Goal: Task Accomplishment & Management: Complete application form

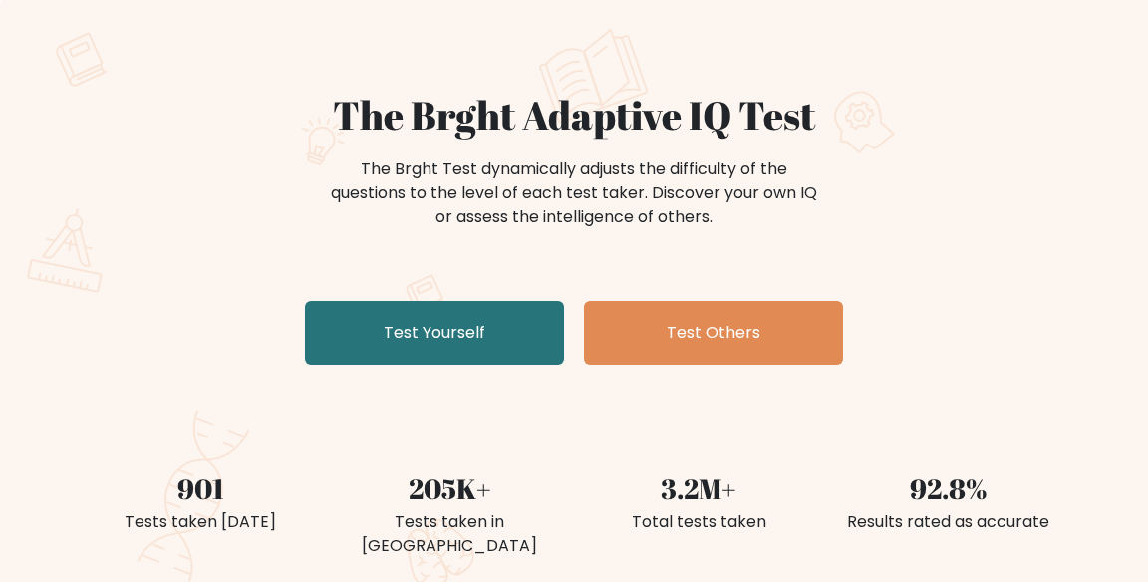
scroll to position [110, 0]
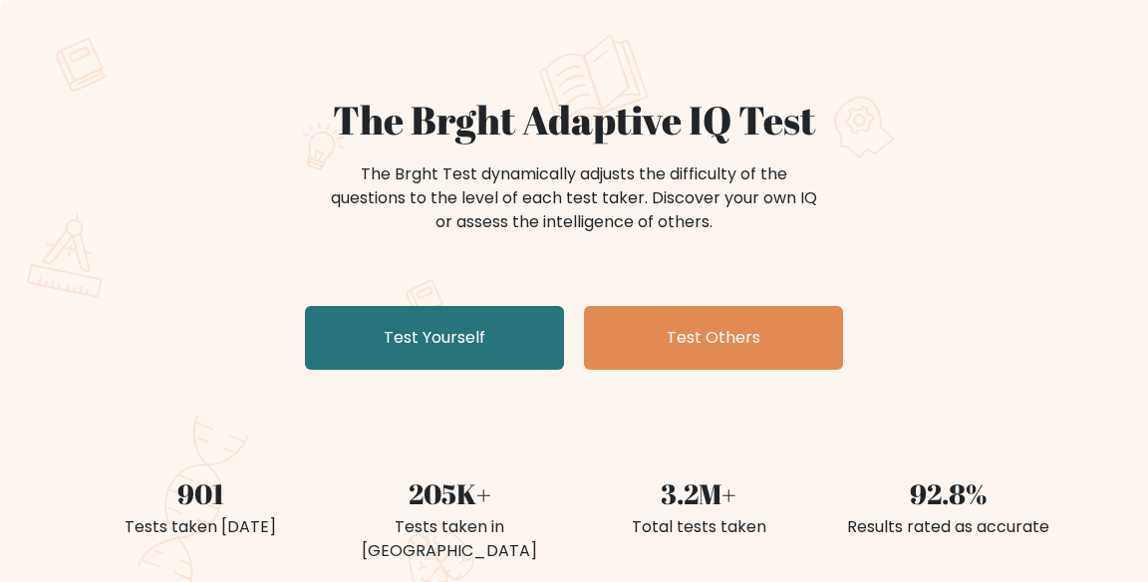
click at [518, 349] on link "Test Yourself" at bounding box center [434, 338] width 259 height 64
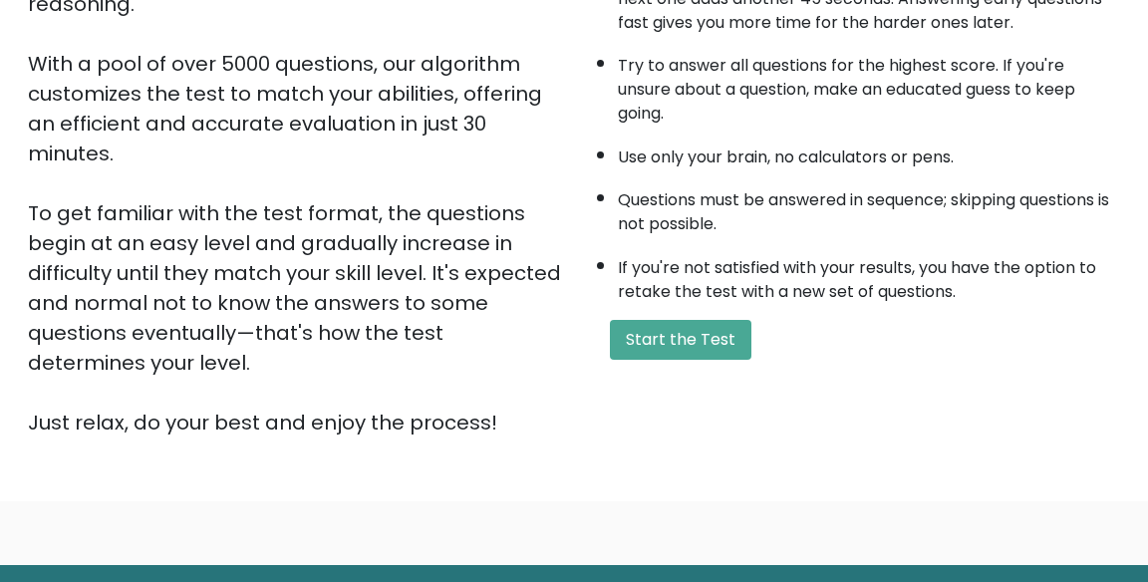
scroll to position [351, 0]
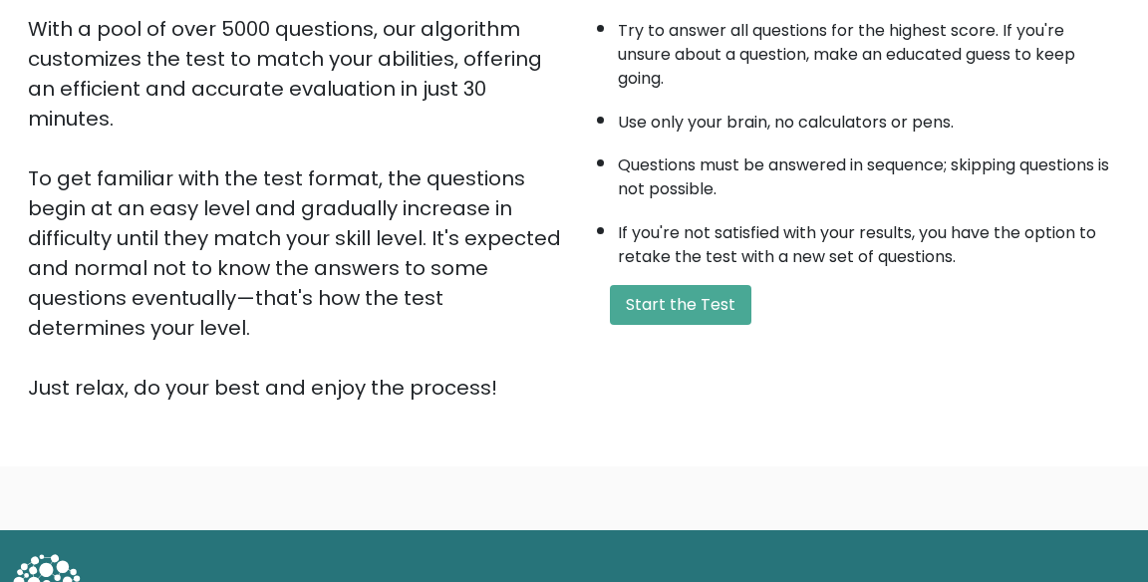
click at [733, 315] on button "Start the Test" at bounding box center [681, 305] width 142 height 40
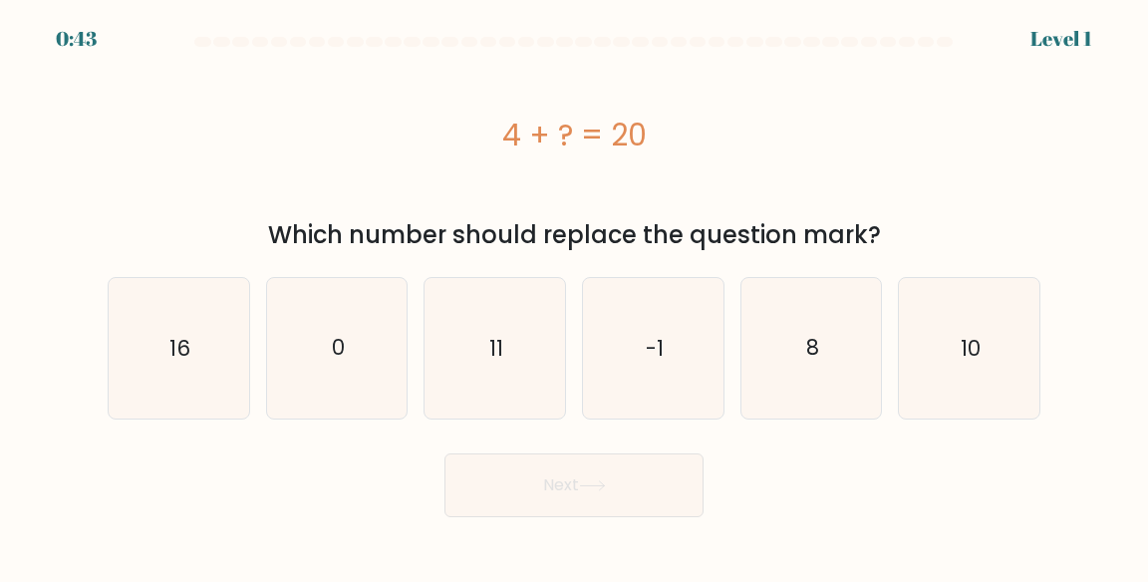
scroll to position [17, 0]
click at [161, 359] on icon "16" at bounding box center [179, 348] width 141 height 141
click at [574, 296] on input "a. 16" at bounding box center [574, 293] width 1 height 5
radio input "true"
click at [576, 481] on button "Next" at bounding box center [574, 486] width 259 height 64
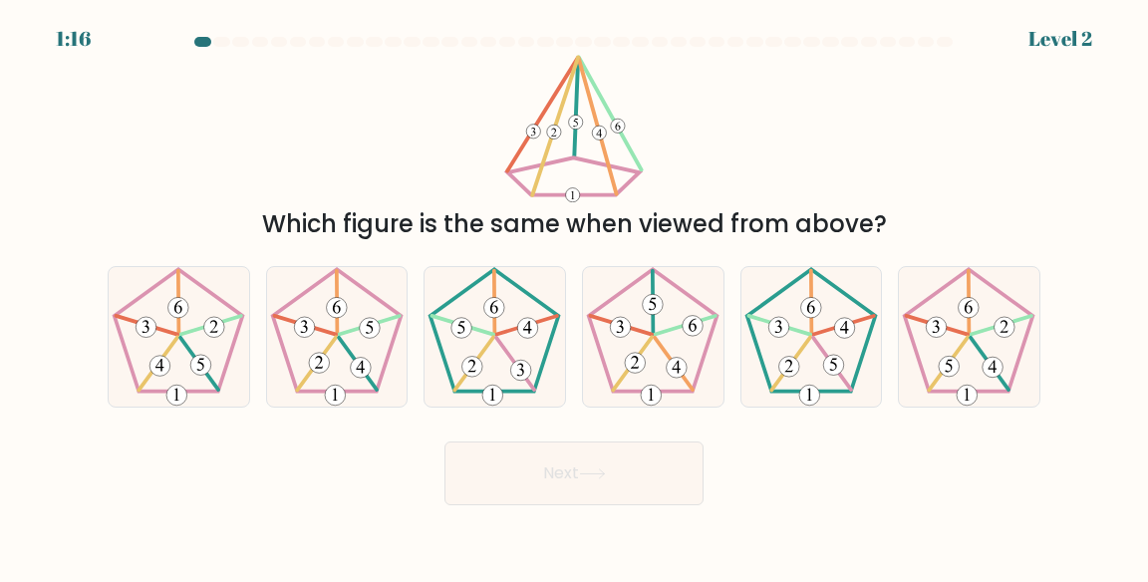
scroll to position [7, 0]
click at [662, 355] on icon at bounding box center [653, 337] width 141 height 141
click at [575, 296] on input "d." at bounding box center [574, 293] width 1 height 5
radio input "true"
click at [602, 499] on button "Next" at bounding box center [574, 474] width 259 height 64
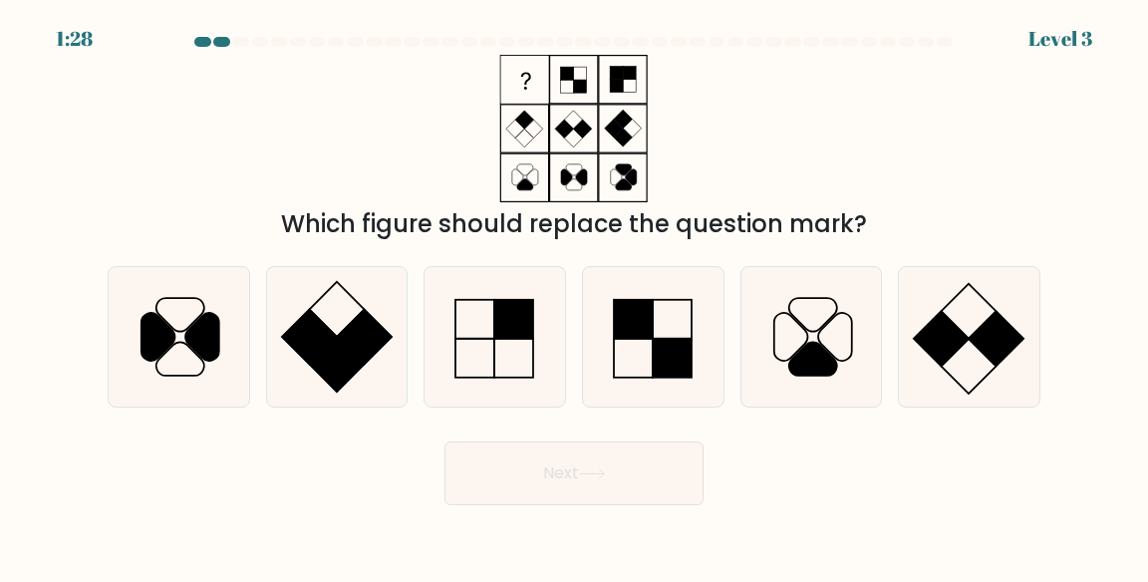
click at [492, 384] on icon at bounding box center [495, 337] width 141 height 141
click at [574, 296] on input "c." at bounding box center [574, 293] width 1 height 5
radio input "true"
click at [522, 496] on button "Next" at bounding box center [574, 474] width 259 height 64
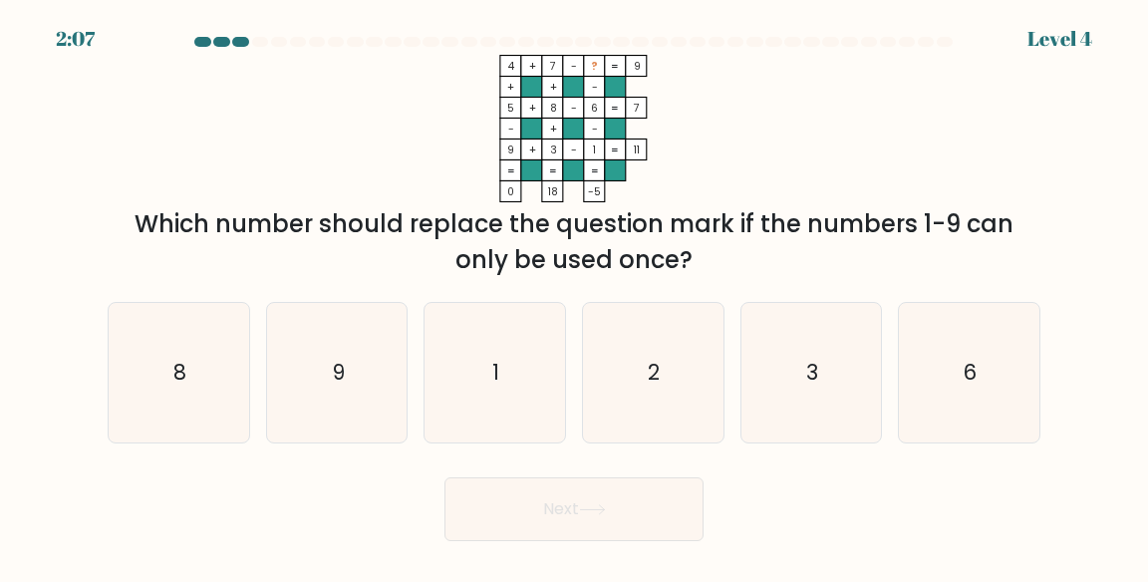
scroll to position [4, 0]
click at [633, 391] on icon "2" at bounding box center [653, 373] width 141 height 141
click at [575, 296] on input "d. 2" at bounding box center [574, 293] width 1 height 5
radio input "true"
click at [588, 516] on button "Next" at bounding box center [574, 509] width 259 height 64
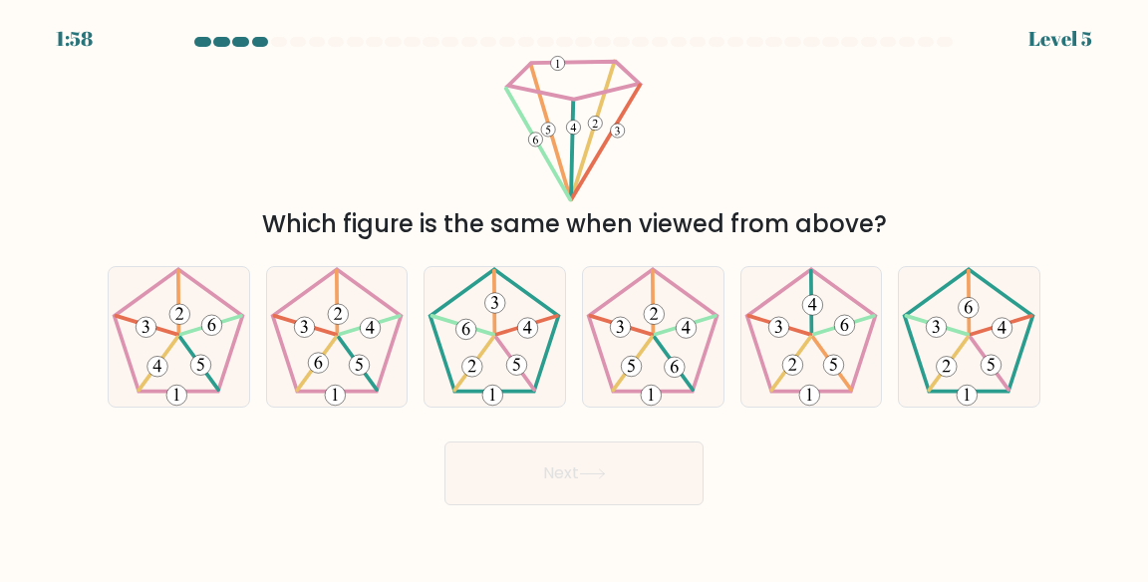
click at [641, 371] on 449 at bounding box center [632, 363] width 39 height 53
click at [575, 296] on input "d." at bounding box center [574, 293] width 1 height 5
radio input "true"
click at [542, 501] on button "Next" at bounding box center [574, 474] width 259 height 64
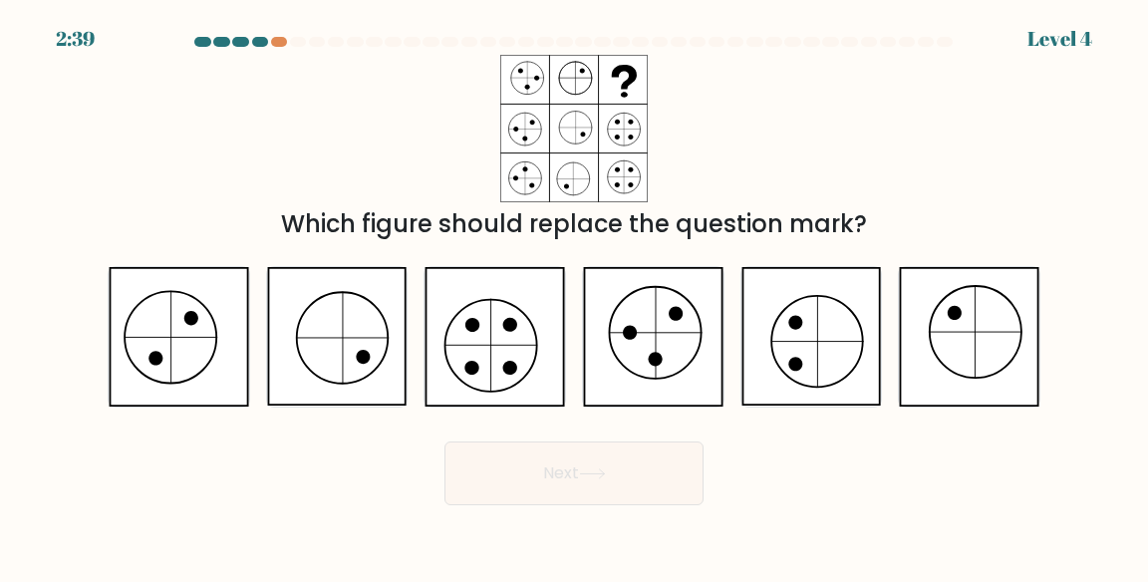
scroll to position [0, 0]
click at [515, 376] on icon at bounding box center [495, 337] width 141 height 140
click at [574, 296] on input "c." at bounding box center [574, 293] width 1 height 5
radio input "true"
click at [508, 486] on button "Next" at bounding box center [574, 474] width 259 height 64
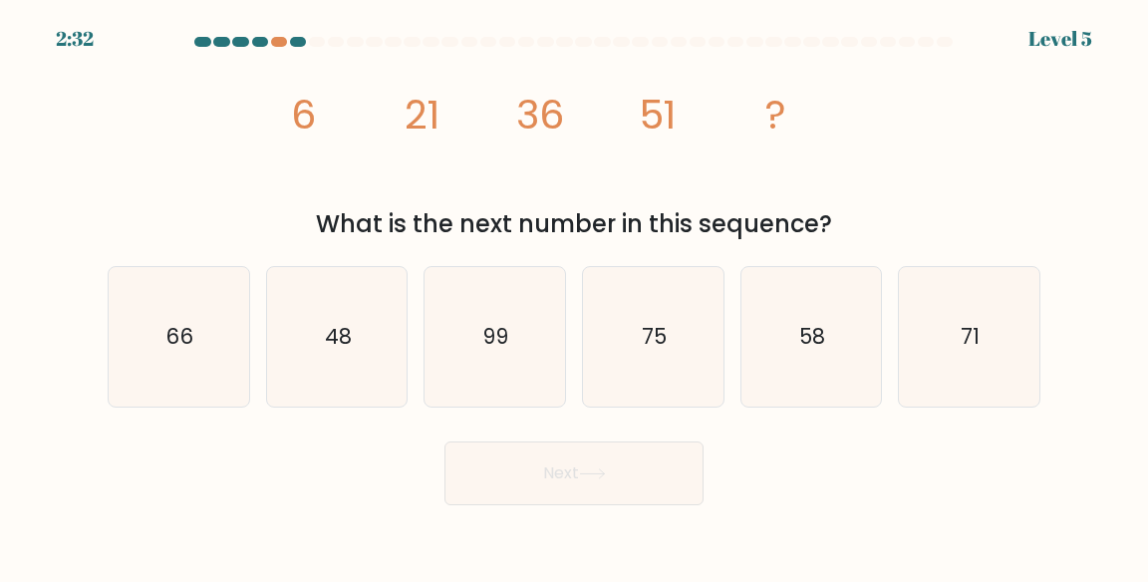
click at [170, 379] on icon "66" at bounding box center [179, 337] width 141 height 141
click at [574, 296] on input "a. 66" at bounding box center [574, 293] width 1 height 5
radio input "true"
click at [606, 479] on icon at bounding box center [592, 473] width 27 height 11
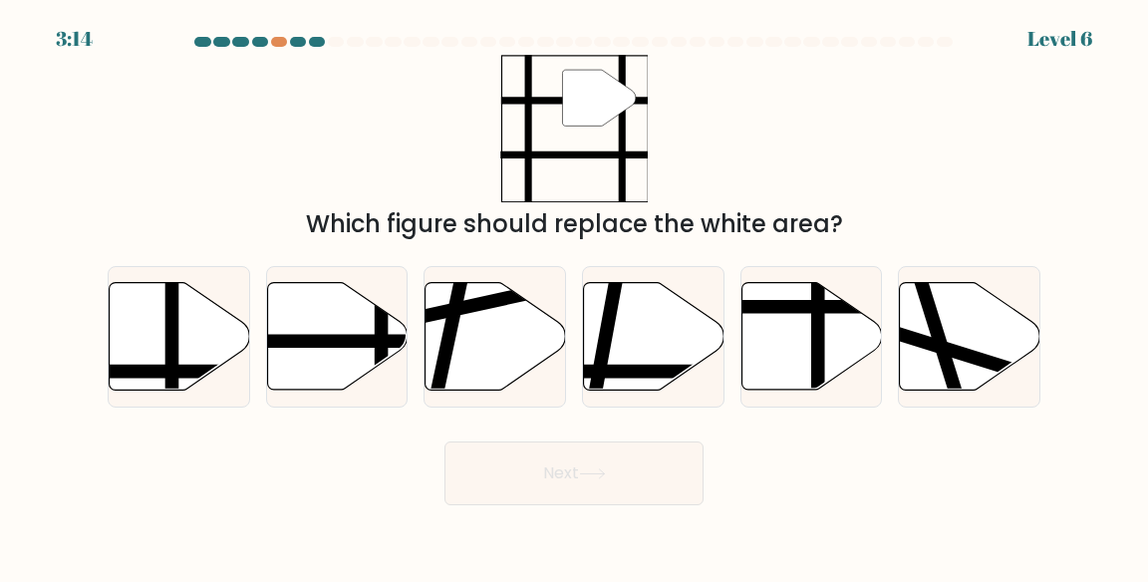
click at [861, 196] on div "" Which figure should replace the white area?" at bounding box center [574, 148] width 957 height 187
click at [336, 390] on icon at bounding box center [337, 336] width 141 height 108
click at [574, 296] on input "b." at bounding box center [574, 293] width 1 height 5
radio input "true"
click at [521, 502] on button "Next" at bounding box center [574, 474] width 259 height 64
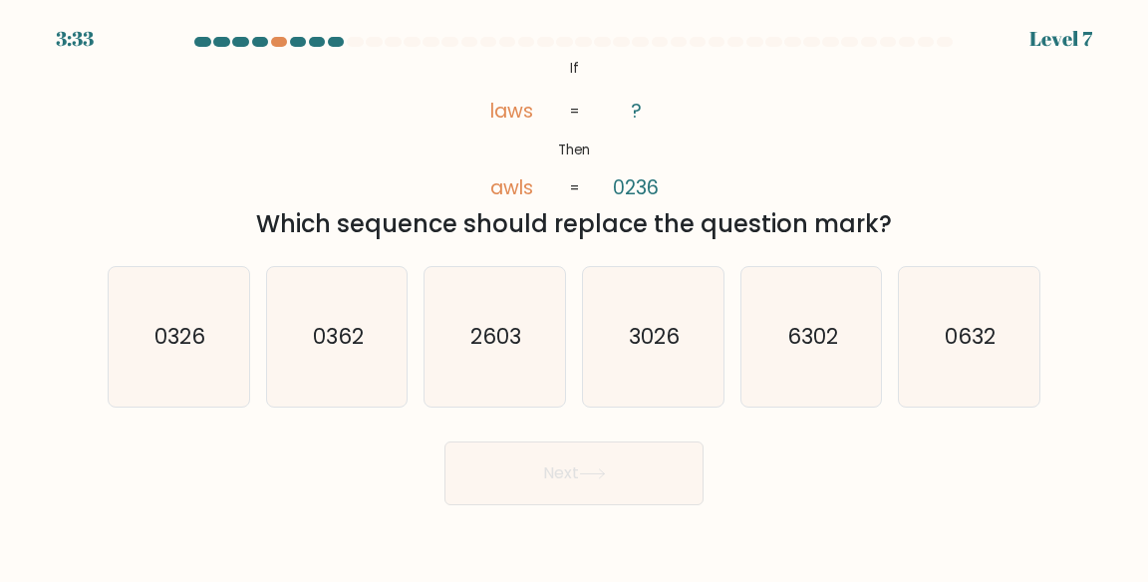
click at [679, 391] on icon "3026" at bounding box center [653, 337] width 141 height 141
click at [575, 296] on input "d. 3026" at bounding box center [574, 293] width 1 height 5
radio input "true"
click at [637, 493] on button "Next" at bounding box center [574, 474] width 259 height 64
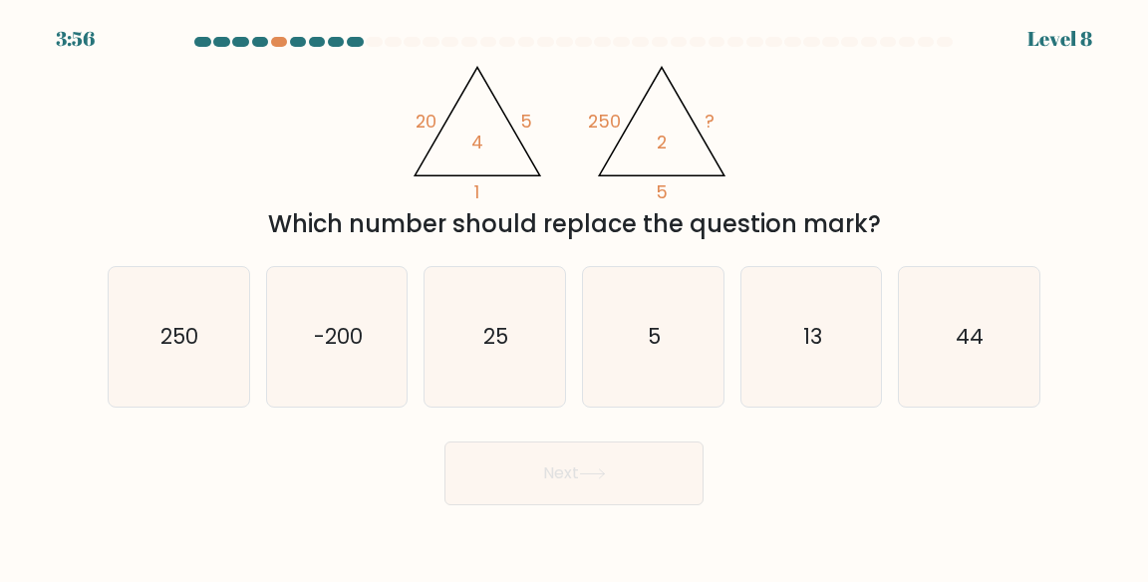
scroll to position [8, 0]
click at [480, 381] on icon "25" at bounding box center [495, 337] width 141 height 141
click at [574, 296] on input "c. 25" at bounding box center [574, 293] width 1 height 5
radio input "true"
click at [538, 483] on button "Next" at bounding box center [574, 474] width 259 height 64
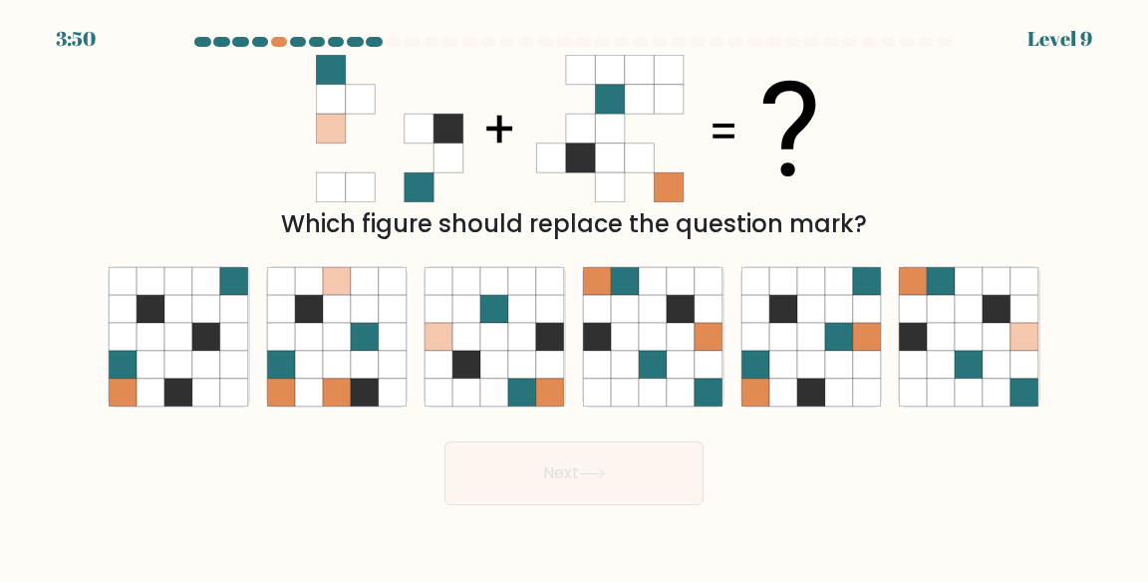
click at [638, 407] on icon at bounding box center [625, 393] width 28 height 28
click at [575, 296] on input "d." at bounding box center [574, 293] width 1 height 5
radio input "true"
click at [596, 504] on button "Next" at bounding box center [574, 474] width 259 height 64
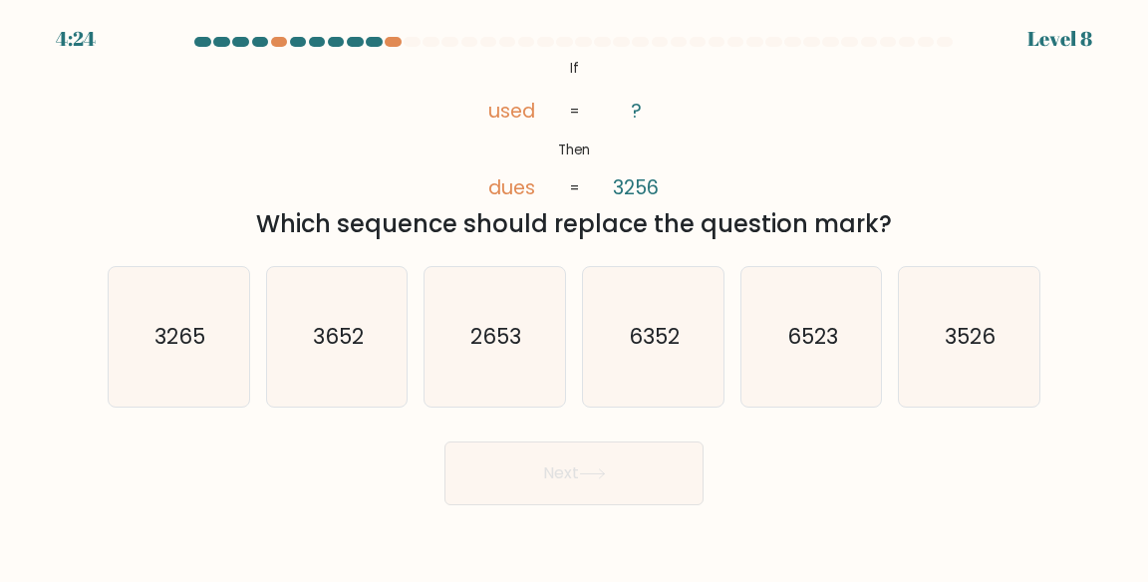
click at [506, 351] on text "2653" at bounding box center [496, 336] width 51 height 29
click at [574, 296] on input "c. 2653" at bounding box center [574, 293] width 1 height 5
radio input "true"
click at [550, 493] on button "Next" at bounding box center [574, 474] width 259 height 64
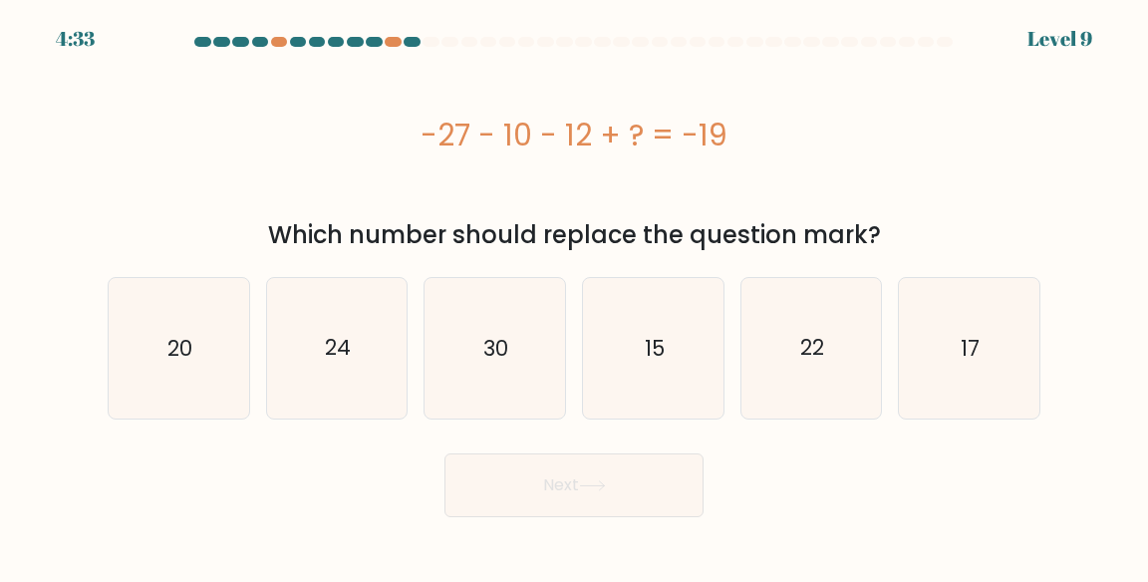
click at [993, 341] on icon "17" at bounding box center [969, 348] width 141 height 141
click at [575, 296] on input "f. 17" at bounding box center [574, 293] width 1 height 5
radio input "true"
click at [654, 488] on button "Next" at bounding box center [574, 486] width 259 height 64
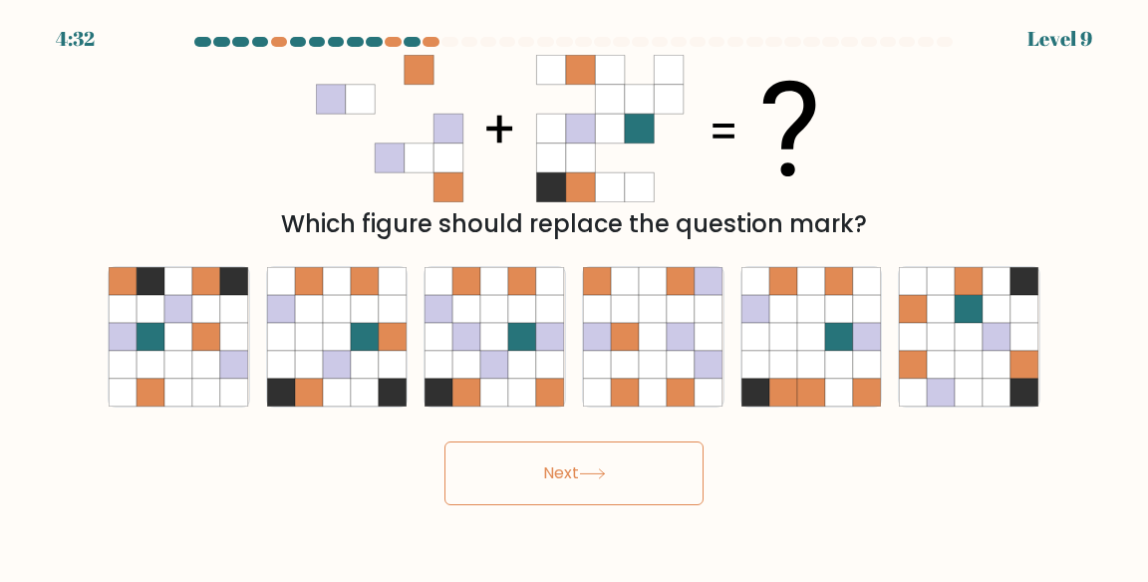
click at [620, 482] on button "Next" at bounding box center [574, 474] width 259 height 64
click at [991, 172] on div "Which figure should replace the question mark?" at bounding box center [574, 148] width 957 height 187
click at [529, 379] on icon at bounding box center [523, 365] width 28 height 28
click at [574, 296] on input "c." at bounding box center [574, 293] width 1 height 5
radio input "true"
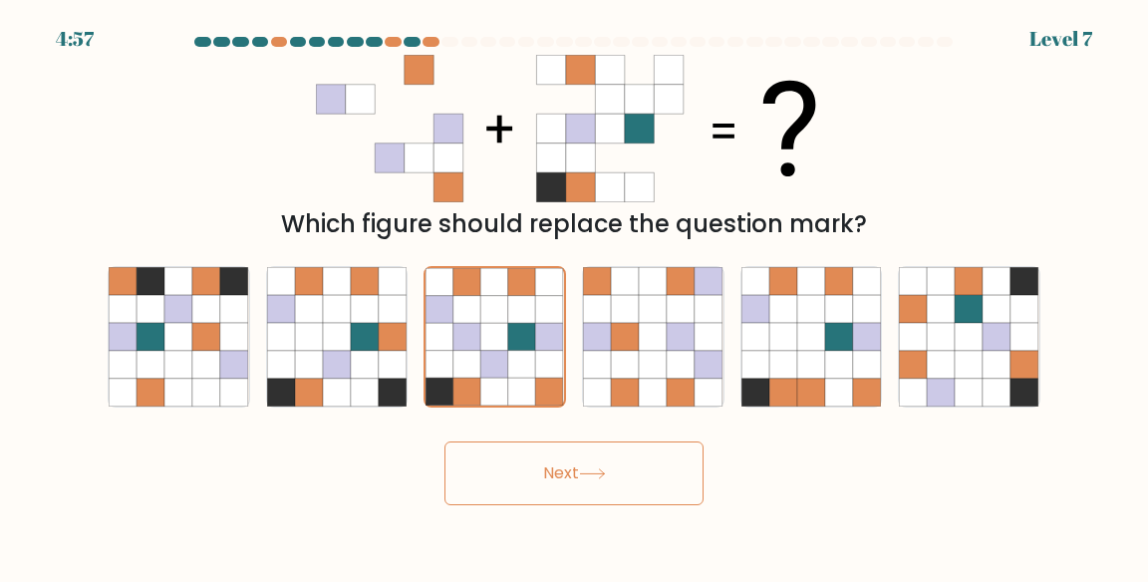
click at [557, 480] on button "Next" at bounding box center [574, 474] width 259 height 64
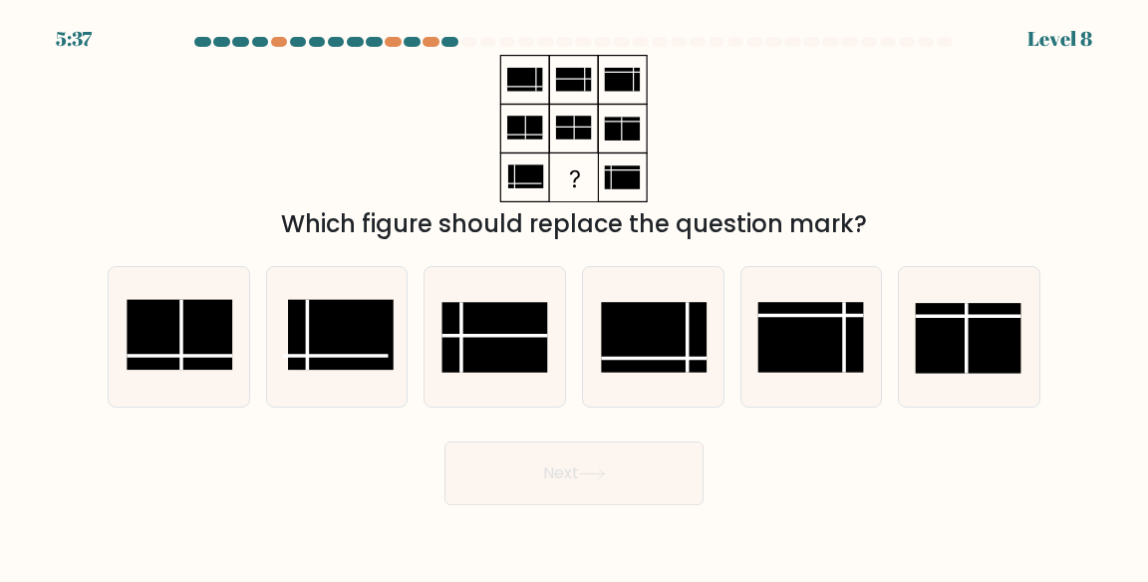
click at [538, 373] on rect at bounding box center [496, 337] width 106 height 71
click at [574, 296] on input "c." at bounding box center [574, 293] width 1 height 5
radio input "true"
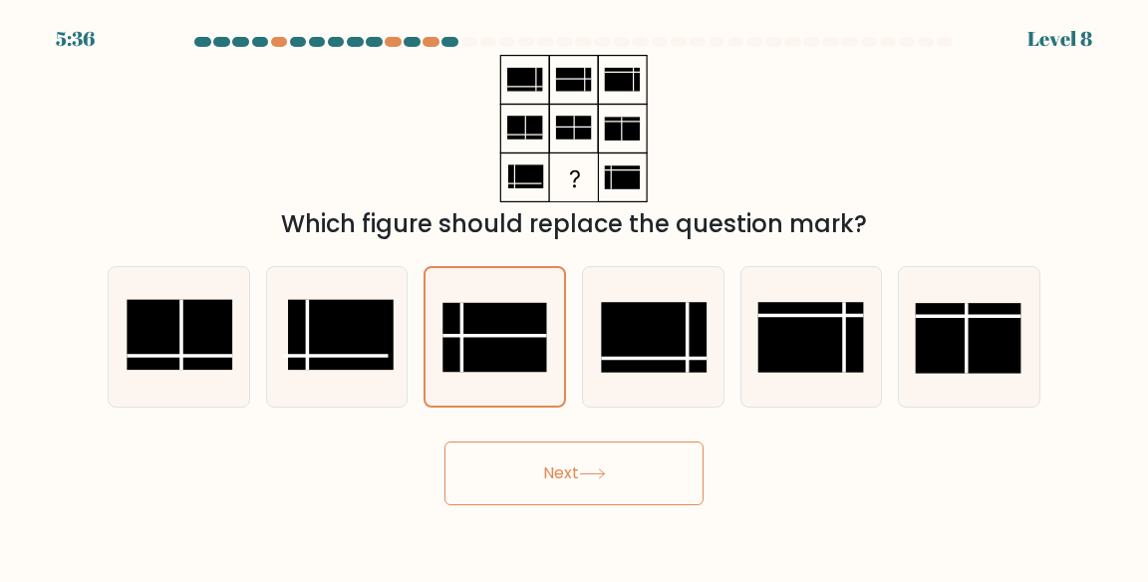
click at [566, 505] on button "Next" at bounding box center [574, 474] width 259 height 64
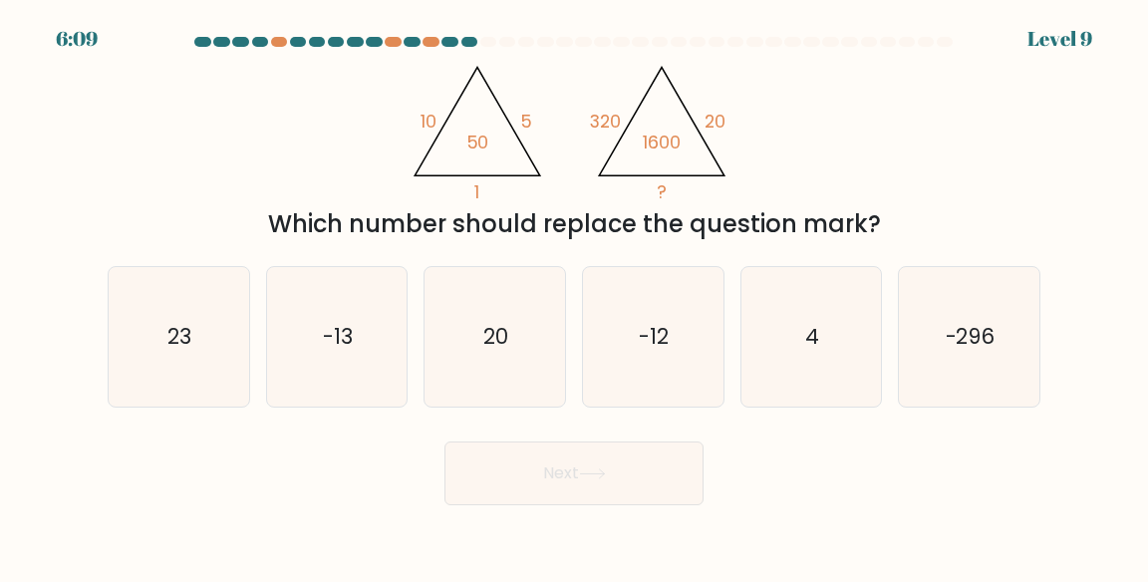
click at [525, 382] on icon "20" at bounding box center [495, 337] width 141 height 141
click at [574, 296] on input "c. 20" at bounding box center [574, 293] width 1 height 5
radio input "true"
click at [548, 500] on button "Next" at bounding box center [574, 474] width 259 height 64
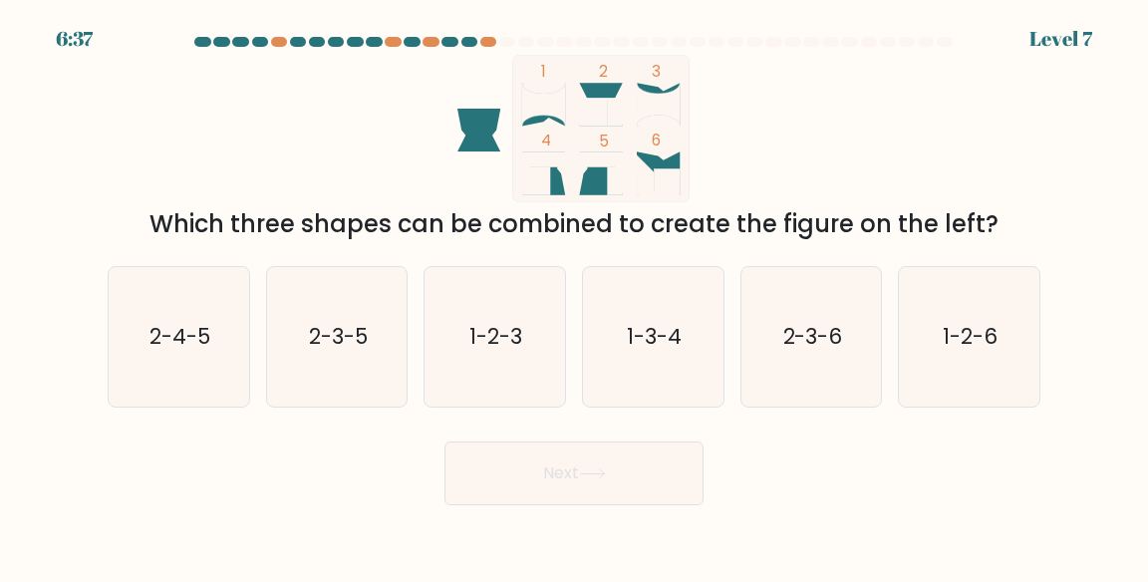
click at [171, 389] on icon "2-4-5" at bounding box center [179, 337] width 141 height 141
click at [574, 296] on input "a. 2-4-5" at bounding box center [574, 293] width 1 height 5
radio input "true"
click at [583, 505] on button "Next" at bounding box center [574, 474] width 259 height 64
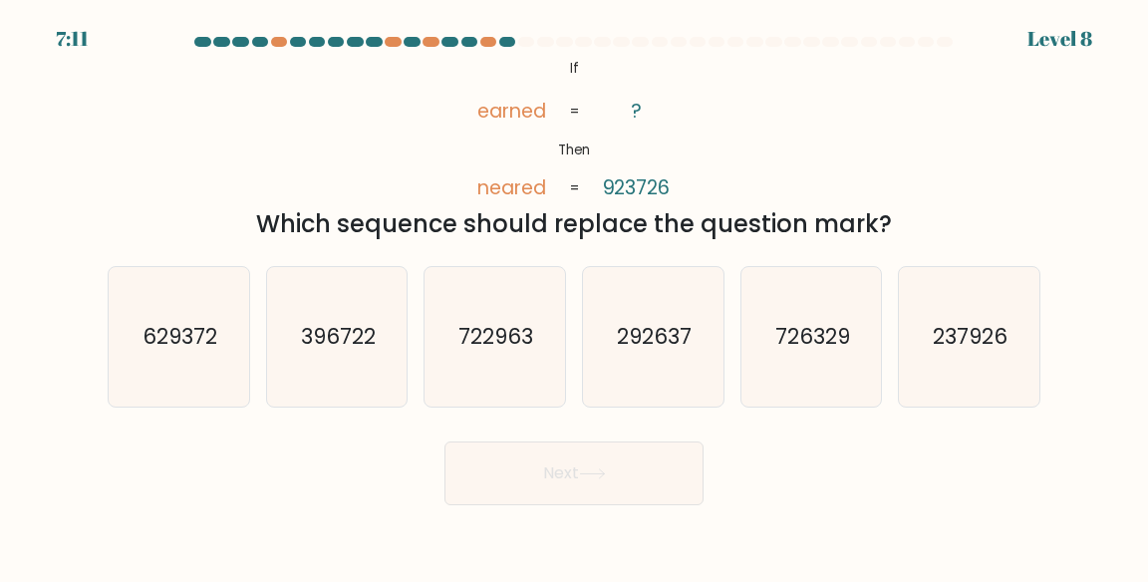
click at [975, 376] on icon "237926" at bounding box center [969, 337] width 141 height 141
click at [575, 296] on input "f. 237926" at bounding box center [574, 293] width 1 height 5
radio input "true"
click at [624, 503] on button "Next" at bounding box center [574, 474] width 259 height 64
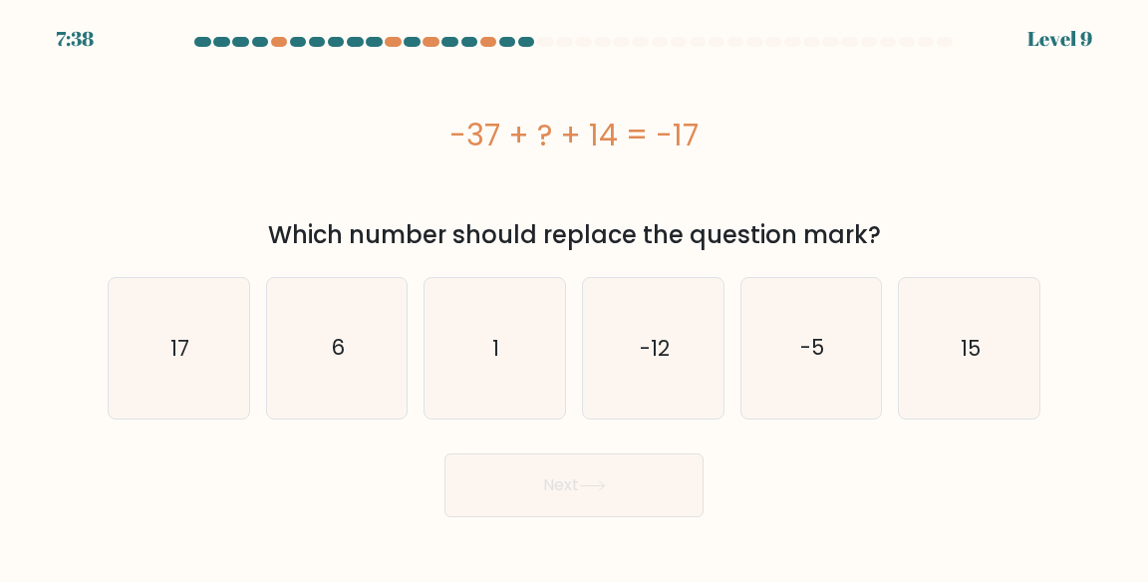
click at [181, 343] on text "17" at bounding box center [179, 348] width 19 height 29
click at [574, 296] on input "a. 17" at bounding box center [574, 293] width 1 height 5
radio input "true"
click at [490, 478] on button "Next" at bounding box center [574, 486] width 259 height 64
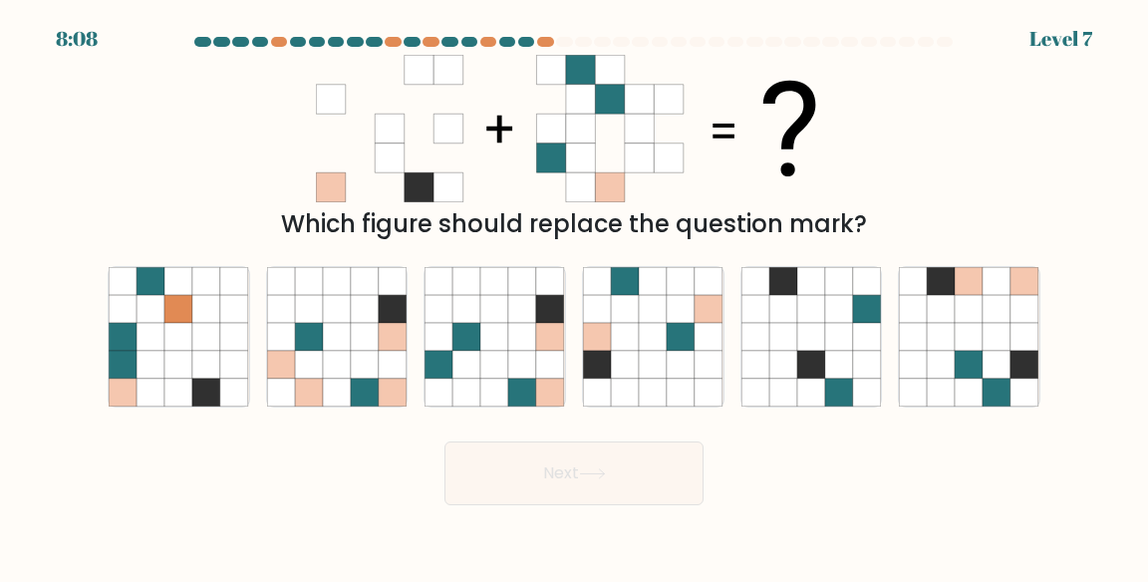
click at [512, 351] on icon at bounding box center [523, 337] width 28 height 28
click at [574, 296] on input "c." at bounding box center [574, 293] width 1 height 5
radio input "true"
click at [546, 493] on button "Next" at bounding box center [574, 474] width 259 height 64
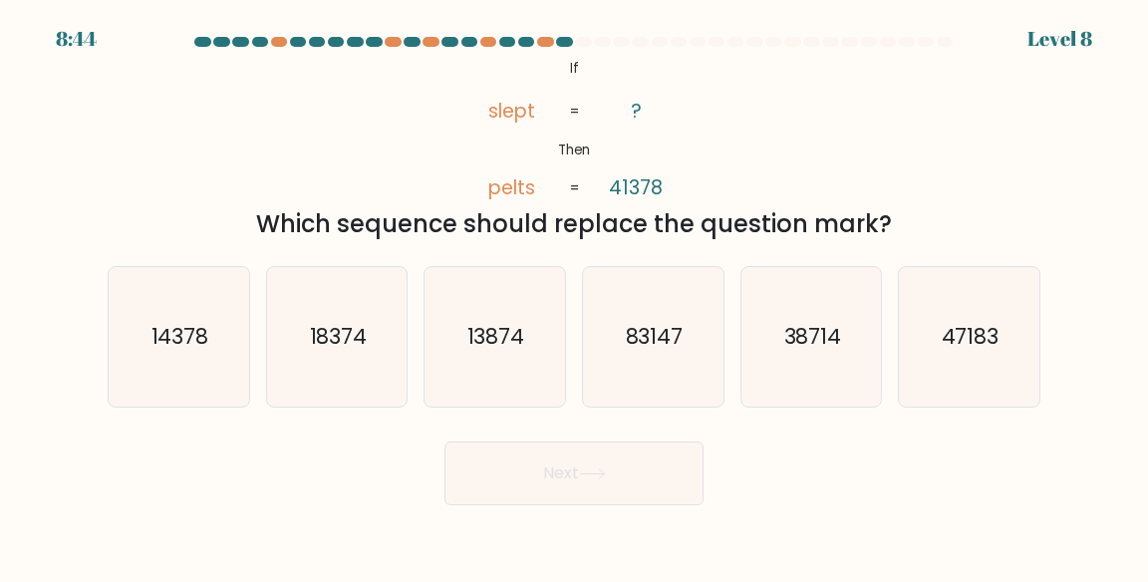
click at [662, 391] on icon "83147" at bounding box center [653, 337] width 141 height 141
click at [575, 296] on input "d. 83147" at bounding box center [574, 293] width 1 height 5
radio input "true"
click at [616, 500] on button "Next" at bounding box center [574, 474] width 259 height 64
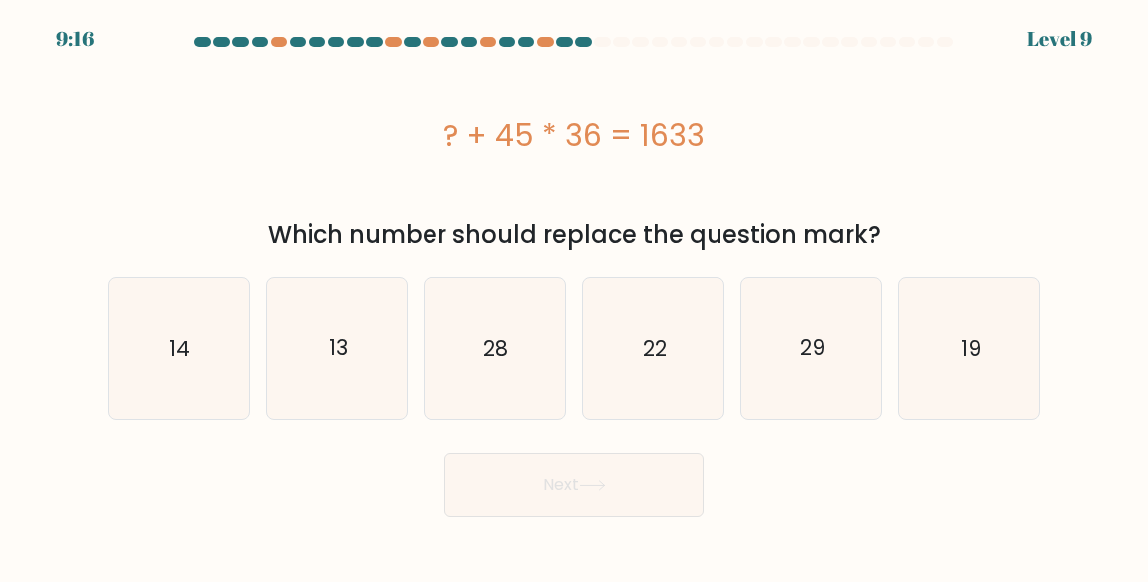
click at [350, 373] on icon "13" at bounding box center [337, 348] width 141 height 141
click at [574, 296] on input "b. 13" at bounding box center [574, 293] width 1 height 5
radio input "true"
click at [509, 461] on button "Next" at bounding box center [574, 486] width 259 height 64
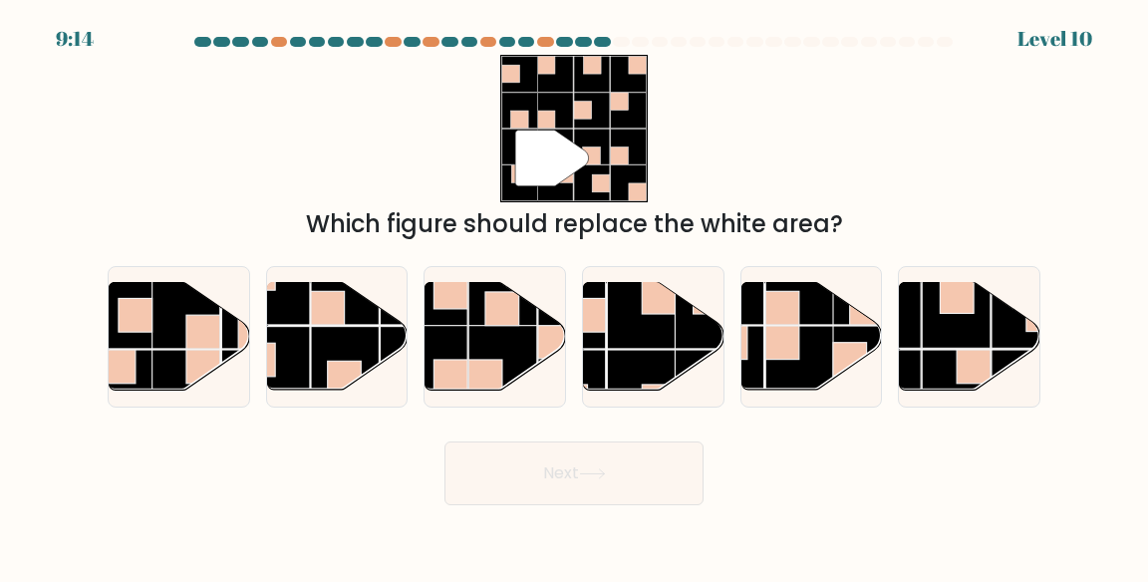
click at [500, 495] on button "Next" at bounding box center [574, 474] width 259 height 64
click at [851, 221] on div "" Which figure should replace the white area?" at bounding box center [574, 148] width 957 height 187
click at [175, 381] on rect at bounding box center [186, 384] width 69 height 69
click at [574, 296] on input "a." at bounding box center [574, 293] width 1 height 5
radio input "true"
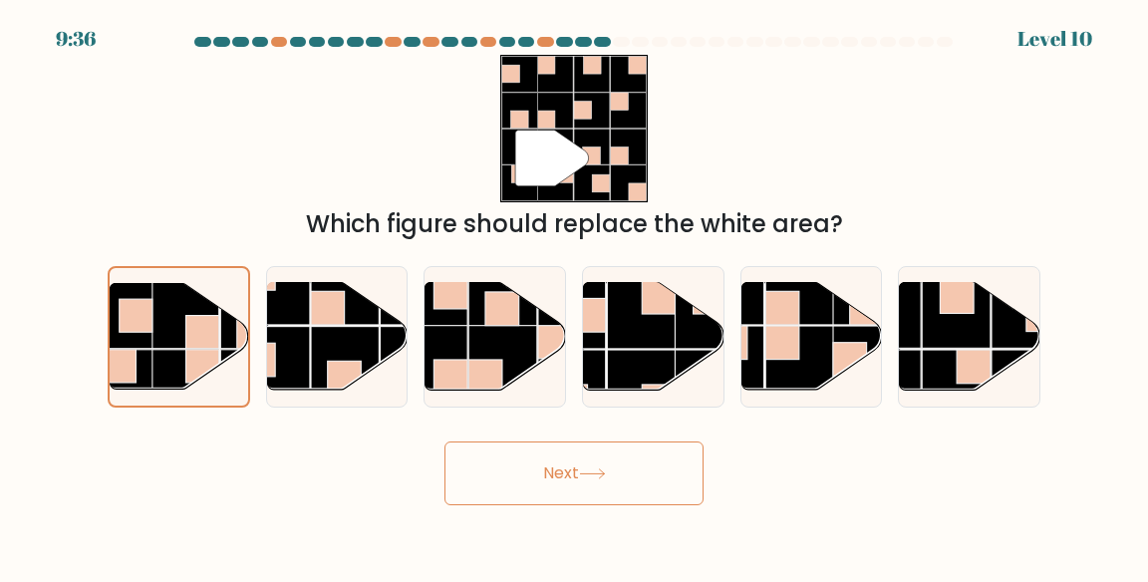
click at [496, 497] on button "Next" at bounding box center [574, 474] width 259 height 64
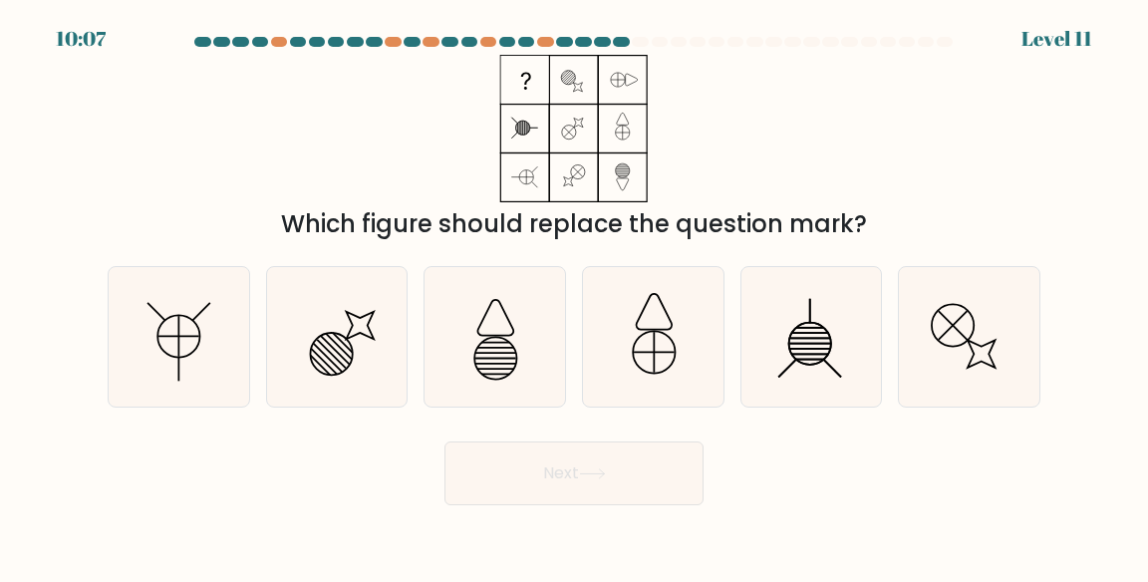
click at [190, 408] on icon at bounding box center [179, 337] width 141 height 141
click at [574, 296] on input "a." at bounding box center [574, 293] width 1 height 5
radio input "true"
click at [544, 480] on button "Next" at bounding box center [574, 474] width 259 height 64
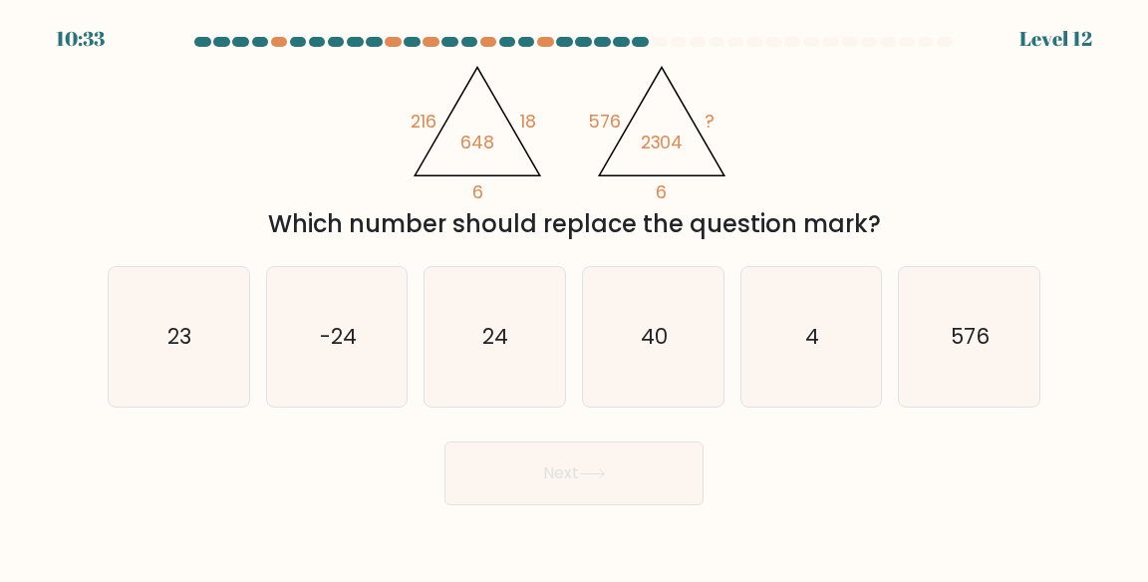
click at [962, 390] on icon "576" at bounding box center [969, 337] width 141 height 141
click at [575, 296] on input "f. 576" at bounding box center [574, 293] width 1 height 5
radio input "true"
click at [631, 494] on button "Next" at bounding box center [574, 474] width 259 height 64
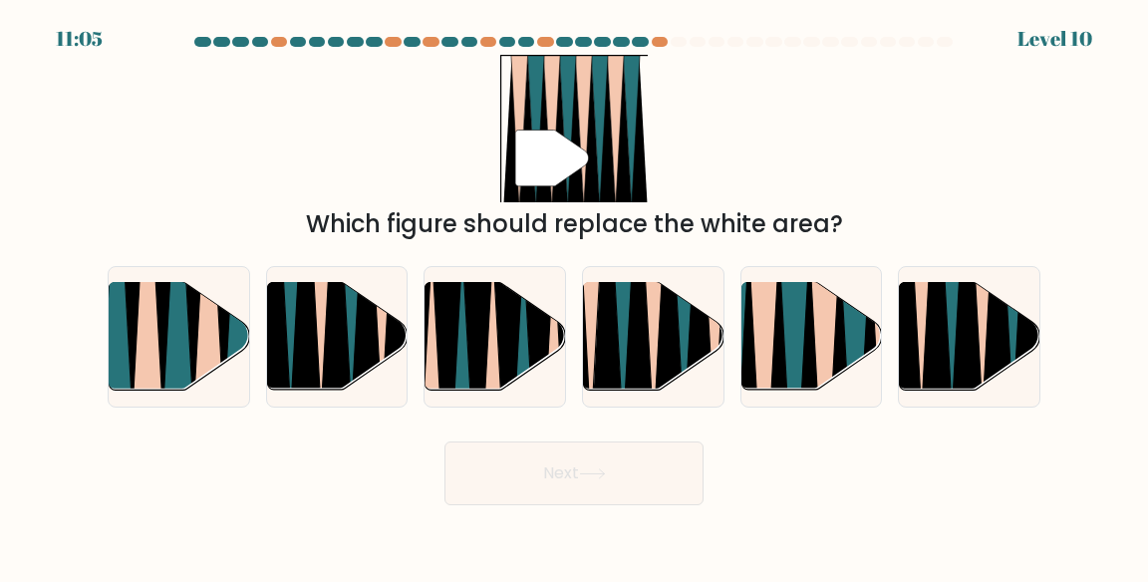
click at [638, 383] on icon at bounding box center [638, 281] width 31 height 280
click at [575, 296] on input "d." at bounding box center [574, 293] width 1 height 5
radio input "true"
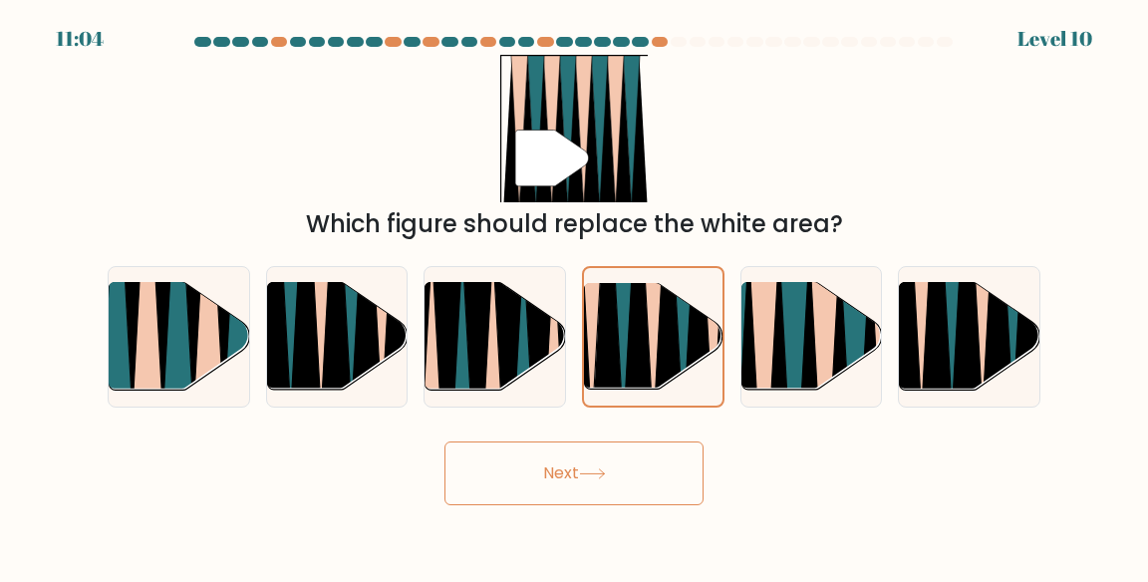
click at [605, 484] on button "Next" at bounding box center [574, 474] width 259 height 64
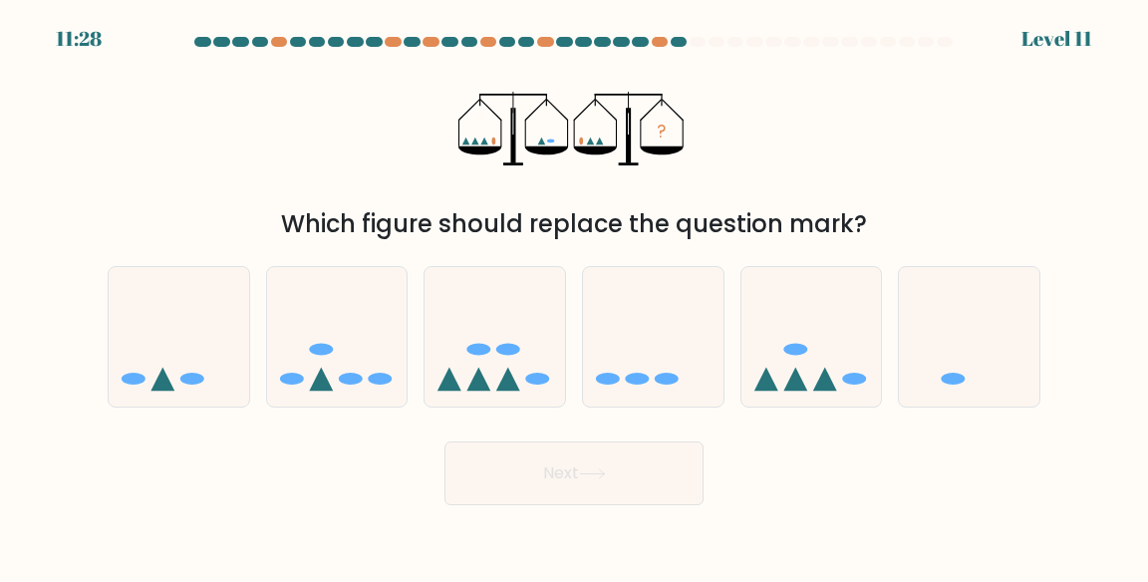
click at [992, 377] on icon at bounding box center [969, 337] width 141 height 117
click at [575, 296] on input "f." at bounding box center [574, 293] width 1 height 5
radio input "true"
click at [681, 505] on button "Next" at bounding box center [574, 474] width 259 height 64
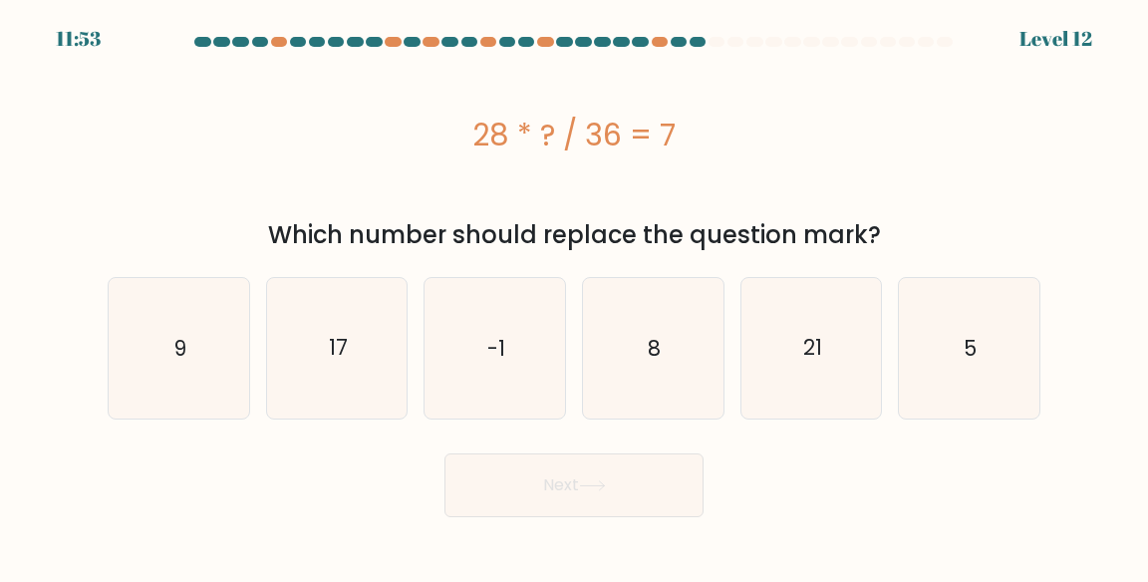
click at [676, 346] on icon "8" at bounding box center [653, 348] width 141 height 141
click at [575, 296] on input "d. 8" at bounding box center [574, 293] width 1 height 5
radio input "true"
click at [594, 496] on button "Next" at bounding box center [574, 486] width 259 height 64
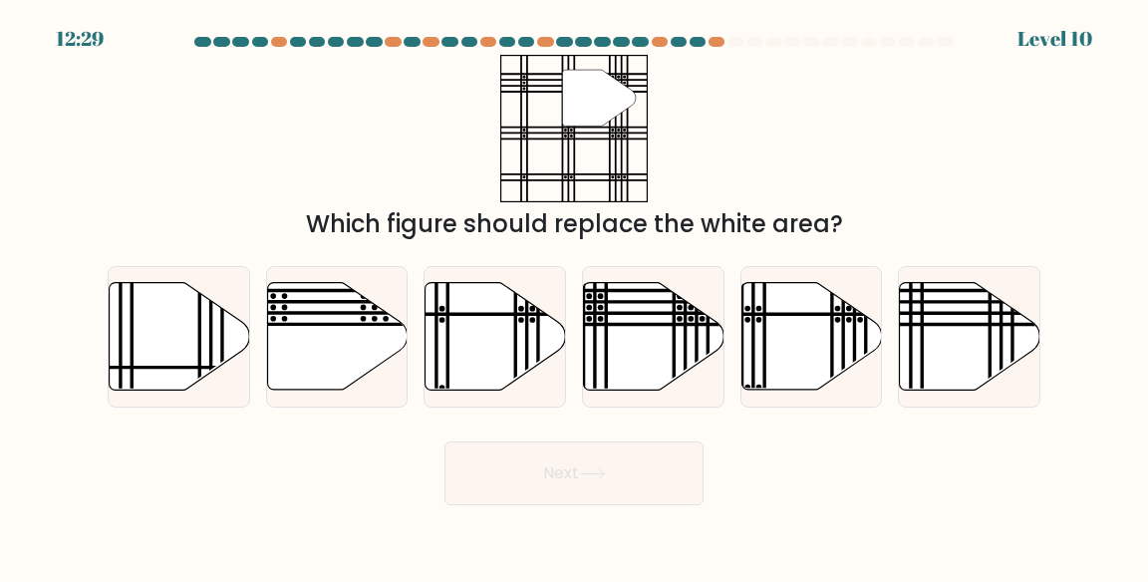
click at [682, 359] on icon at bounding box center [654, 336] width 141 height 108
click at [575, 296] on input "d." at bounding box center [574, 293] width 1 height 5
radio input "true"
click at [623, 482] on button "Next" at bounding box center [574, 474] width 259 height 64
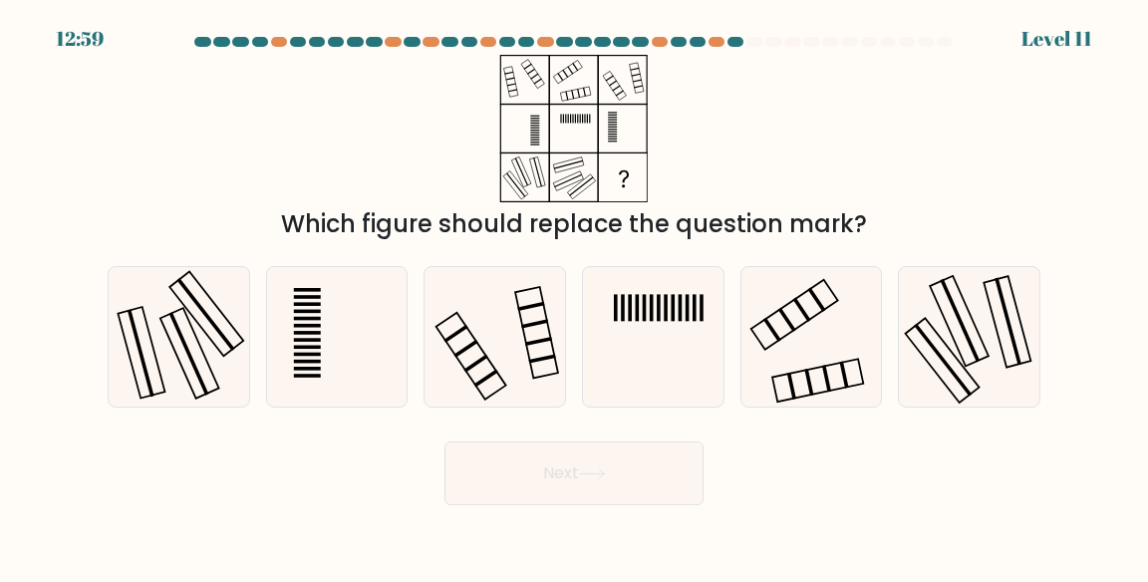
click at [1005, 359] on icon at bounding box center [969, 337] width 141 height 141
click at [575, 296] on input "f." at bounding box center [574, 293] width 1 height 5
radio input "true"
click at [641, 486] on button "Next" at bounding box center [574, 474] width 259 height 64
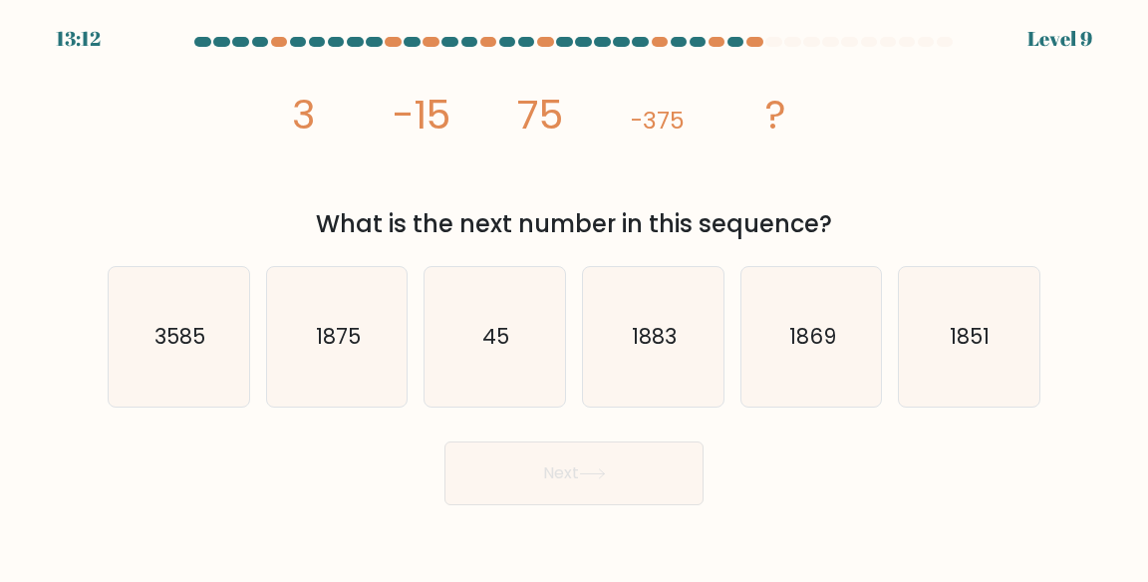
click at [363, 380] on icon "1875" at bounding box center [337, 337] width 141 height 141
click at [574, 296] on input "b. 1875" at bounding box center [574, 293] width 1 height 5
radio input "true"
click at [507, 505] on button "Next" at bounding box center [574, 474] width 259 height 64
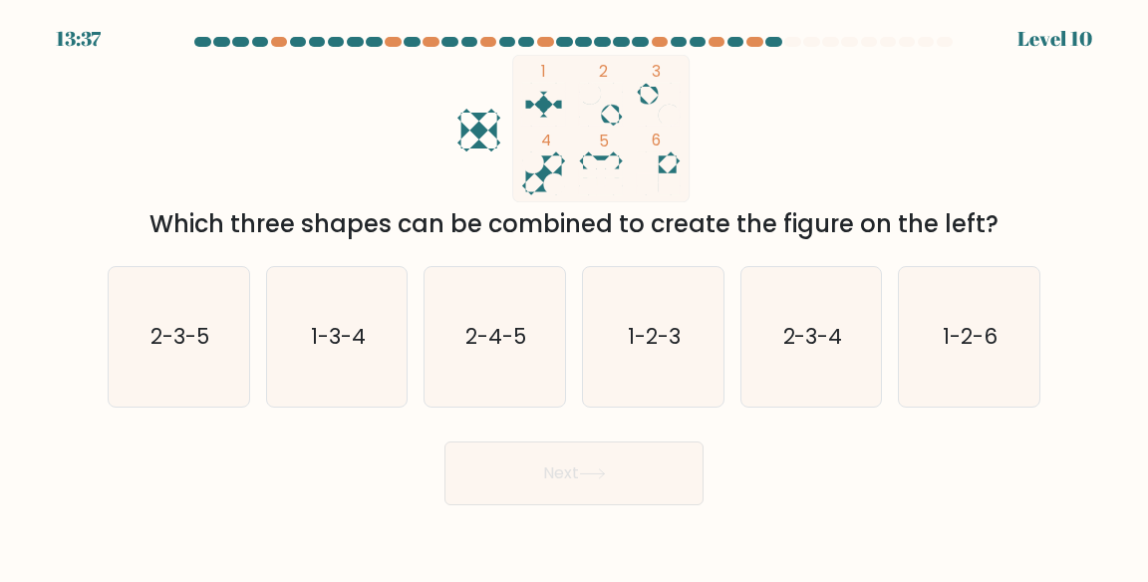
click at [347, 408] on icon "1-3-4" at bounding box center [337, 337] width 141 height 141
click at [574, 296] on input "b. 1-3-4" at bounding box center [574, 293] width 1 height 5
radio input "true"
click at [517, 485] on button "Next" at bounding box center [574, 474] width 259 height 64
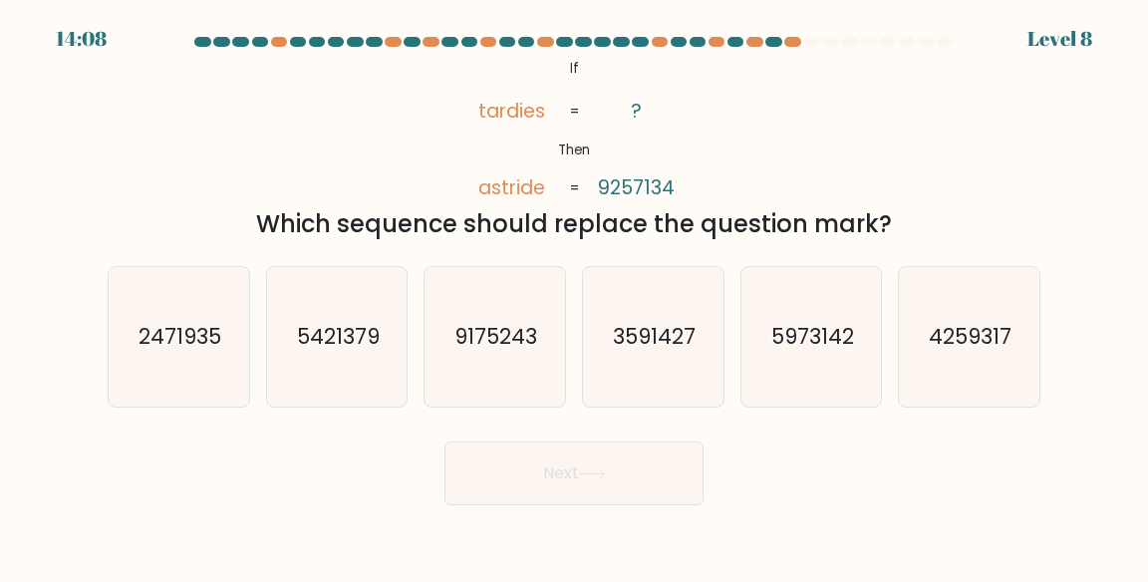
click at [829, 351] on text "5973142" at bounding box center [812, 336] width 83 height 29
click at [575, 296] on input "e. 5973142" at bounding box center [574, 293] width 1 height 5
radio input "true"
click at [591, 479] on icon at bounding box center [592, 473] width 27 height 11
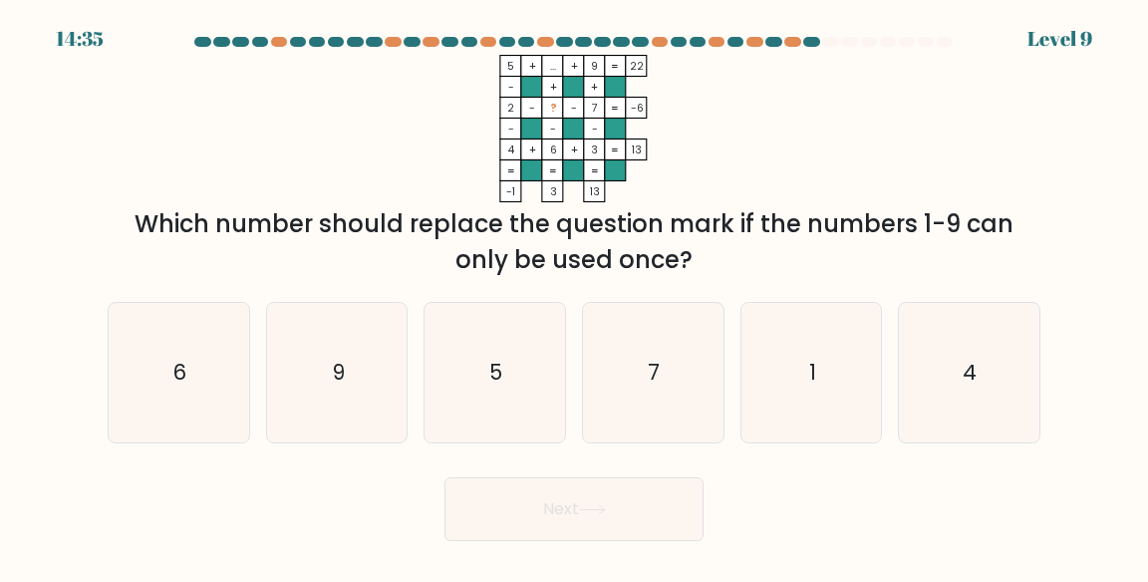
click at [830, 418] on icon "1" at bounding box center [812, 373] width 141 height 141
click at [575, 296] on input "e. 1" at bounding box center [574, 293] width 1 height 5
radio input "true"
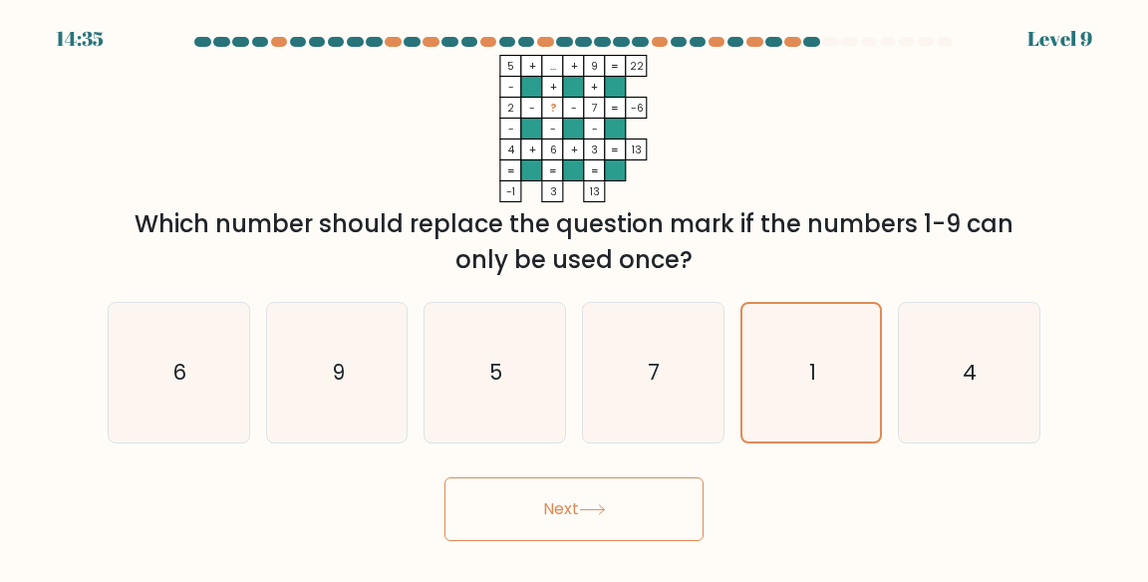
click at [672, 526] on button "Next" at bounding box center [574, 509] width 259 height 64
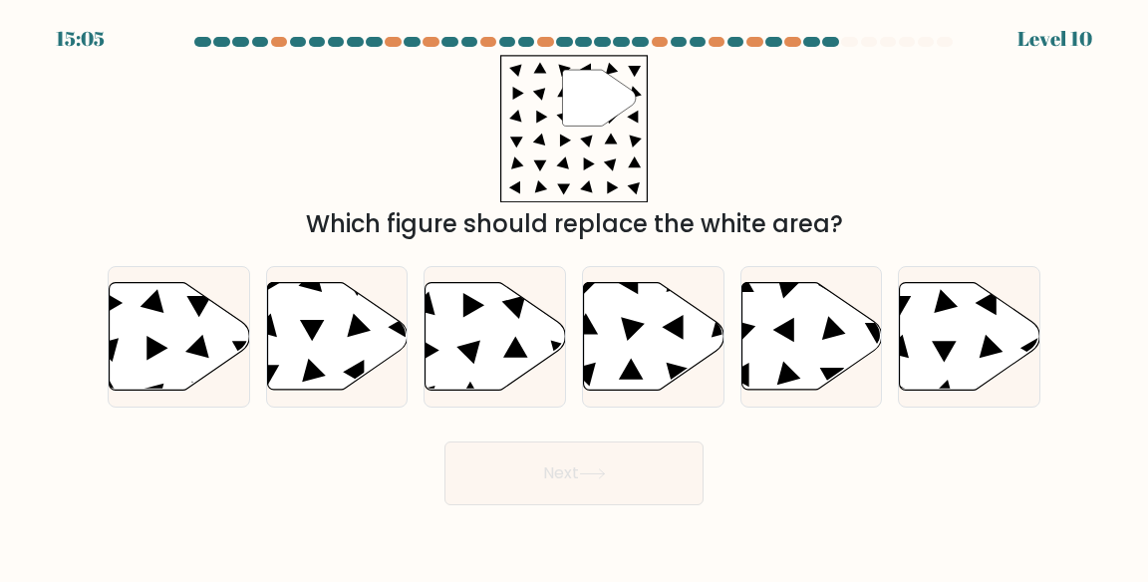
click at [643, 375] on icon at bounding box center [654, 336] width 141 height 108
click at [575, 296] on input "d." at bounding box center [574, 293] width 1 height 5
radio input "true"
click at [560, 505] on button "Next" at bounding box center [574, 474] width 259 height 64
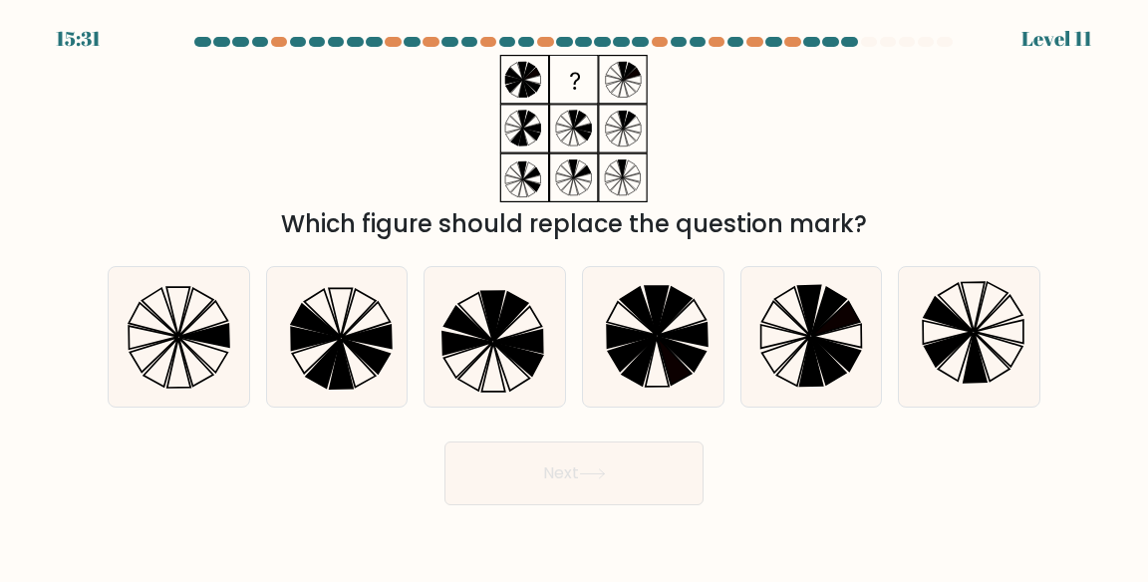
click at [507, 385] on icon at bounding box center [495, 337] width 141 height 141
click at [574, 296] on input "c." at bounding box center [574, 293] width 1 height 5
radio input "true"
click at [514, 480] on button "Next" at bounding box center [574, 474] width 259 height 64
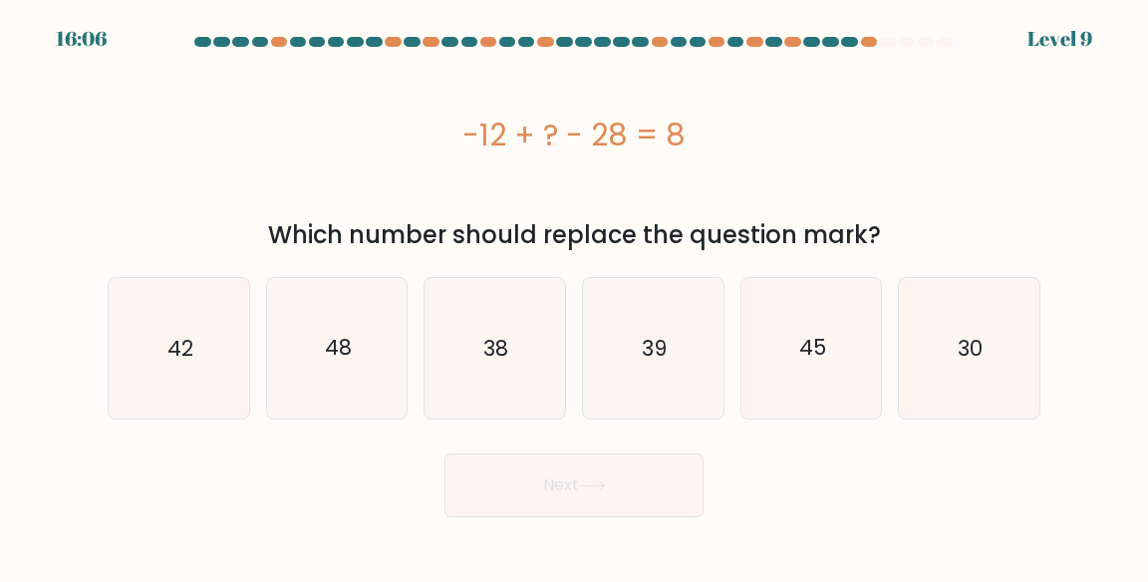
click at [491, 373] on icon "38" at bounding box center [495, 348] width 141 height 141
click at [574, 296] on input "c. 38" at bounding box center [574, 293] width 1 height 5
radio input "true"
click at [348, 397] on icon "48" at bounding box center [337, 348] width 141 height 141
click at [574, 296] on input "b. 48" at bounding box center [574, 293] width 1 height 5
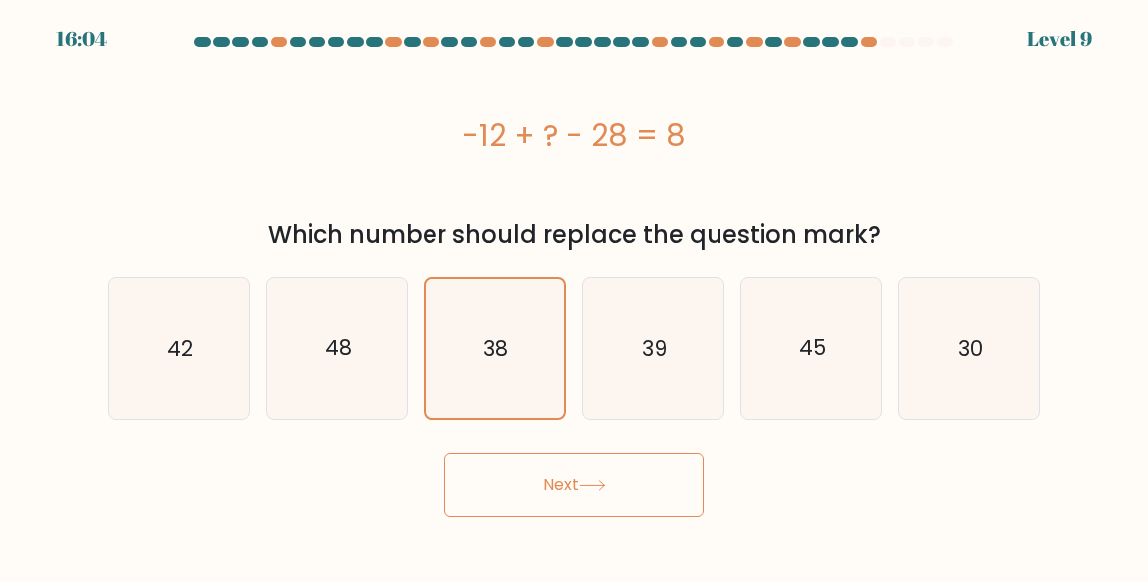
radio input "true"
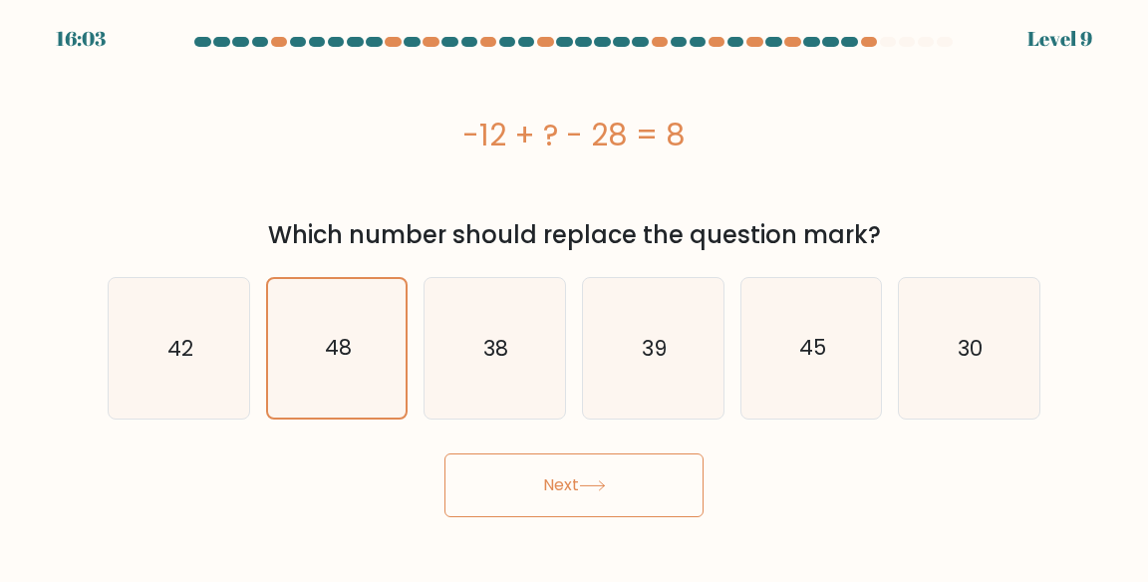
click at [498, 473] on button "Next" at bounding box center [574, 486] width 259 height 64
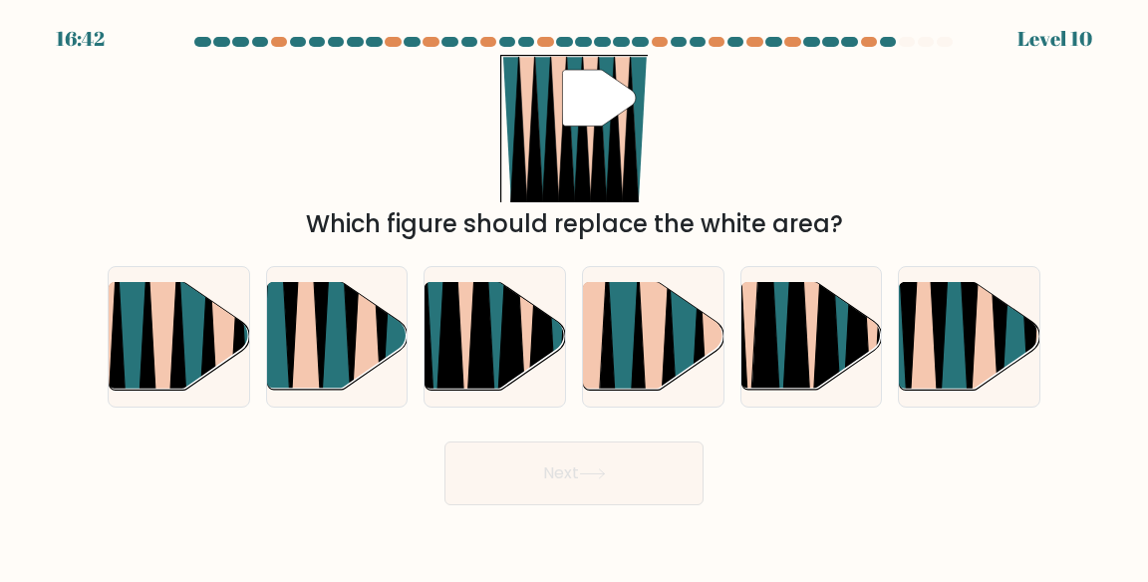
click at [183, 384] on icon at bounding box center [178, 398] width 32 height 281
click at [574, 296] on input "a." at bounding box center [574, 293] width 1 height 5
radio input "true"
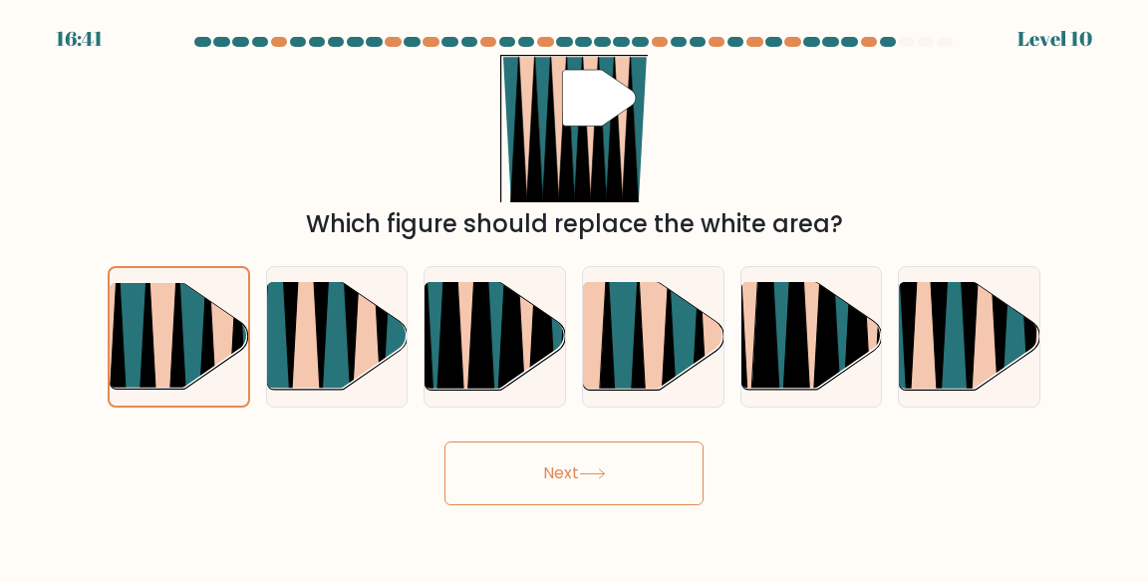
click at [522, 481] on button "Next" at bounding box center [574, 474] width 259 height 64
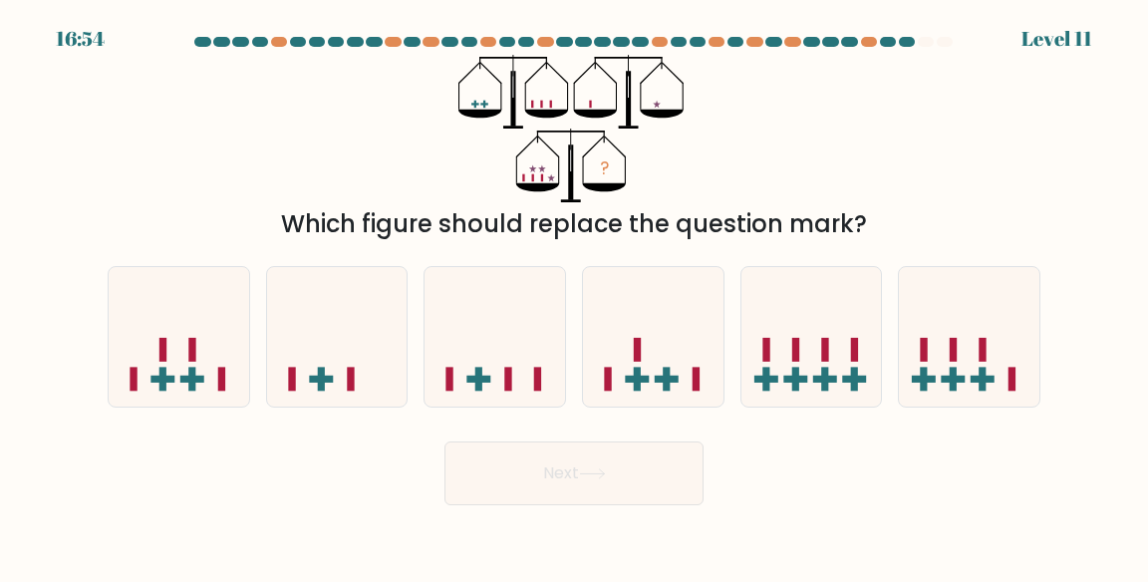
click at [770, 383] on rect at bounding box center [767, 379] width 24 height 7
click at [575, 296] on input "e." at bounding box center [574, 293] width 1 height 5
radio input "true"
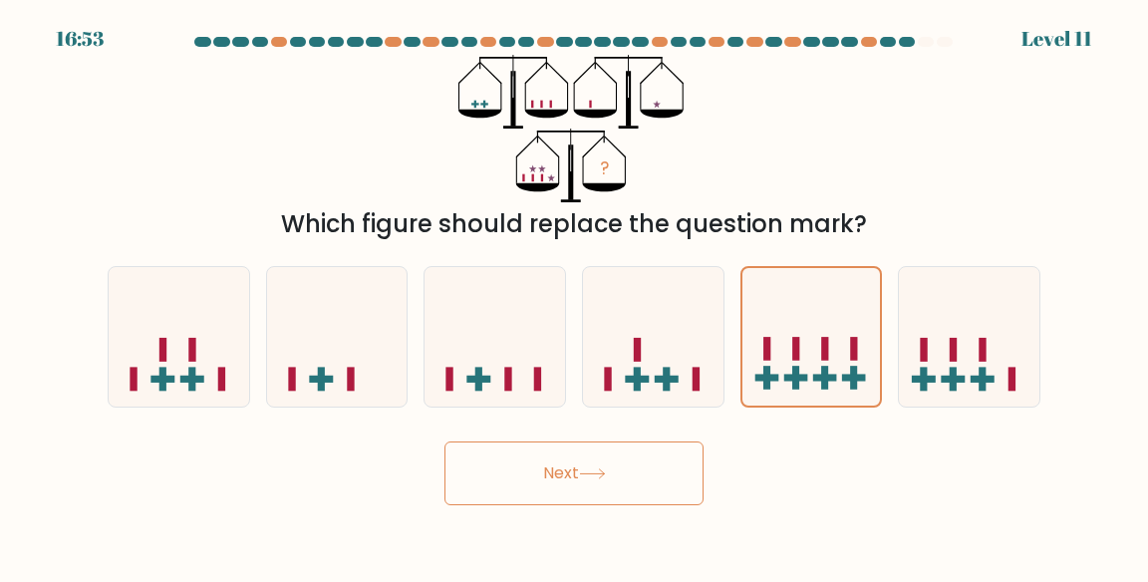
click at [666, 490] on button "Next" at bounding box center [574, 474] width 259 height 64
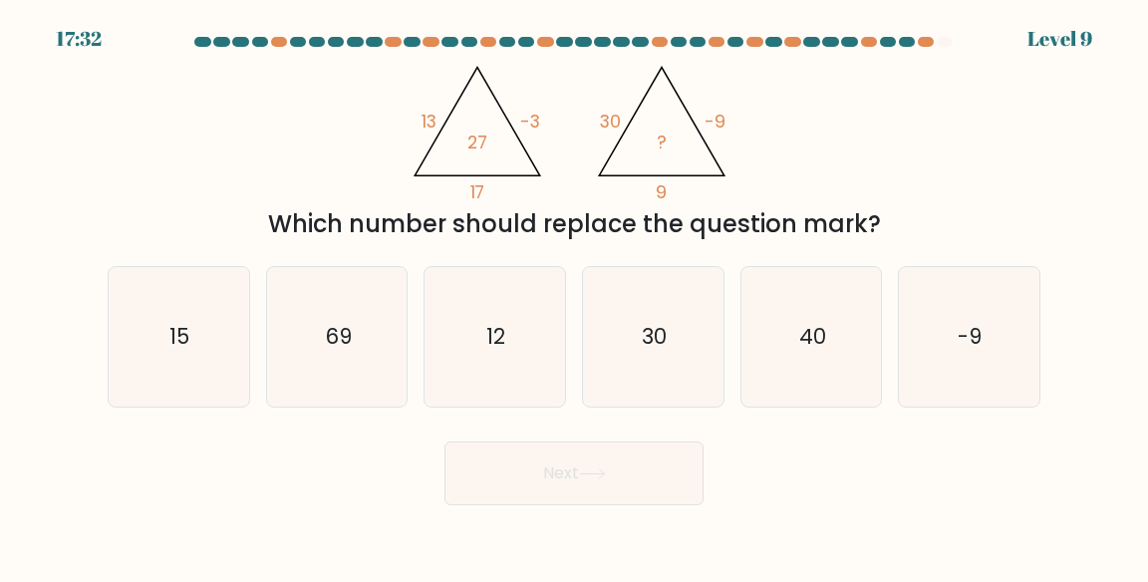
click at [789, 385] on icon "40" at bounding box center [812, 337] width 141 height 141
click at [575, 296] on input "e. 40" at bounding box center [574, 293] width 1 height 5
radio input "true"
click at [645, 505] on button "Next" at bounding box center [574, 474] width 259 height 64
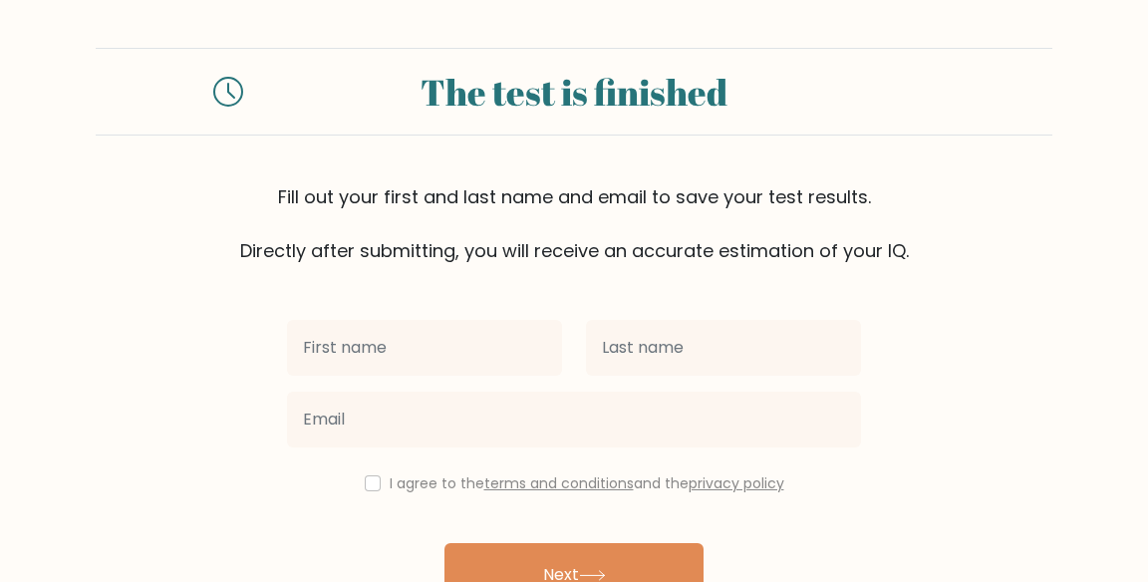
scroll to position [18, 0]
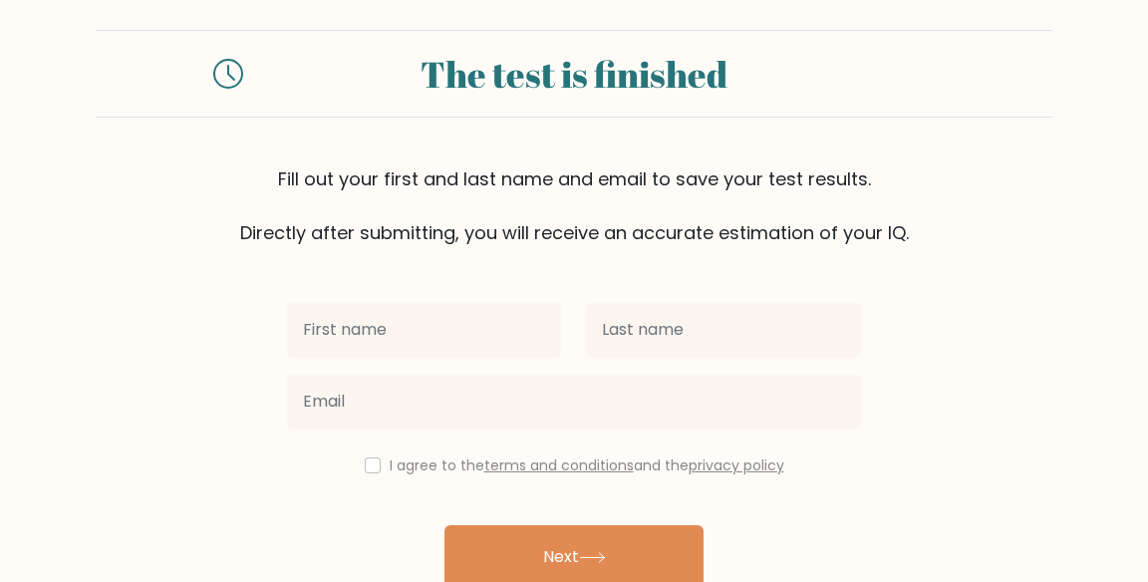
click at [504, 328] on input "text" at bounding box center [424, 330] width 275 height 56
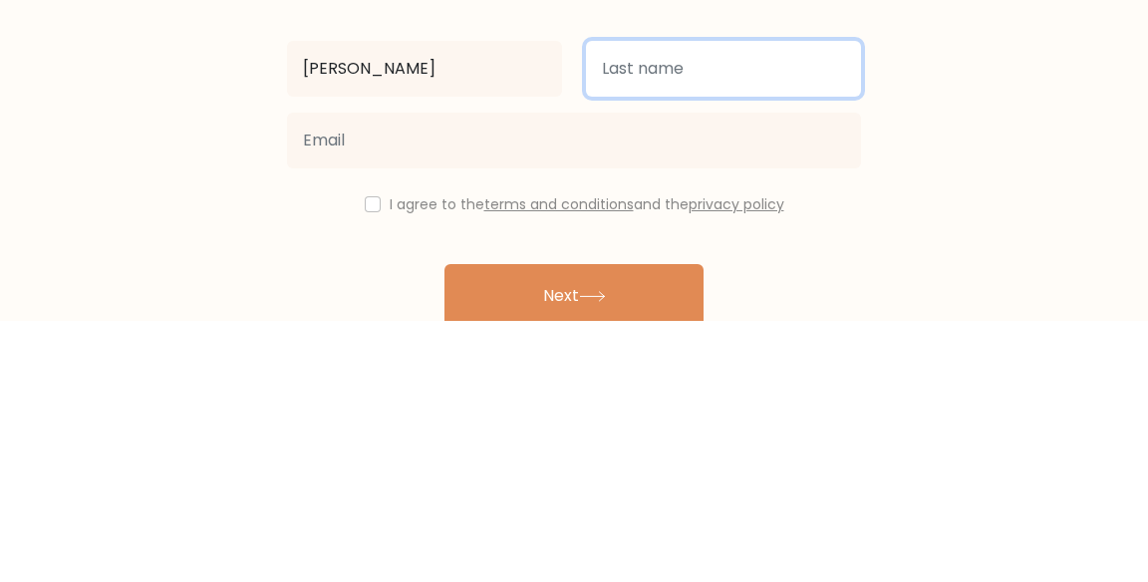
click at [785, 338] on input "text" at bounding box center [723, 330] width 275 height 56
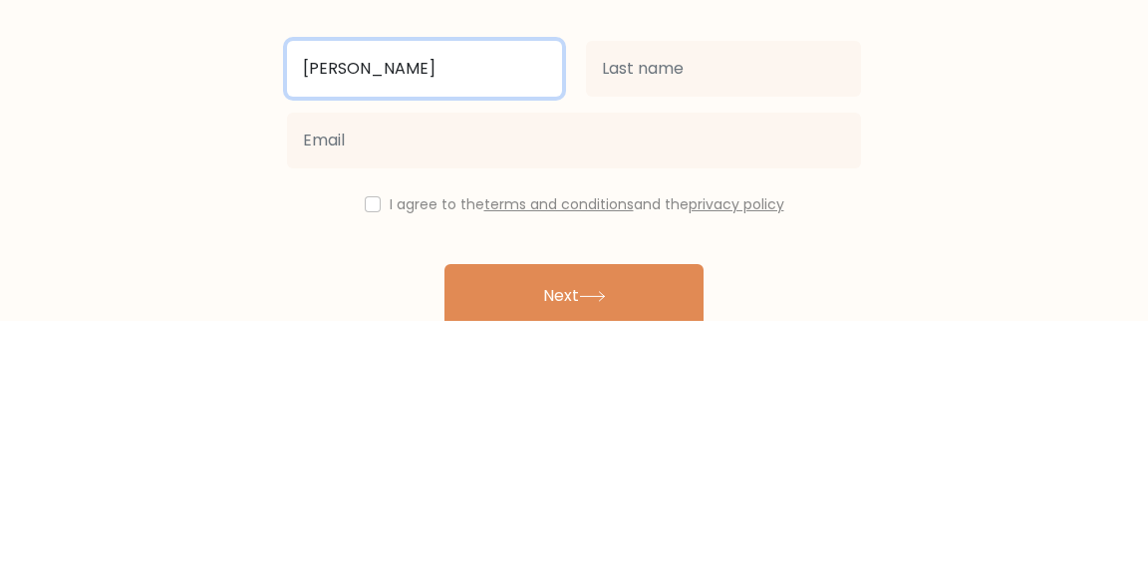
click at [524, 327] on input "Joana" at bounding box center [424, 330] width 275 height 56
type input "[PERSON_NAME] [PERSON_NAME]"
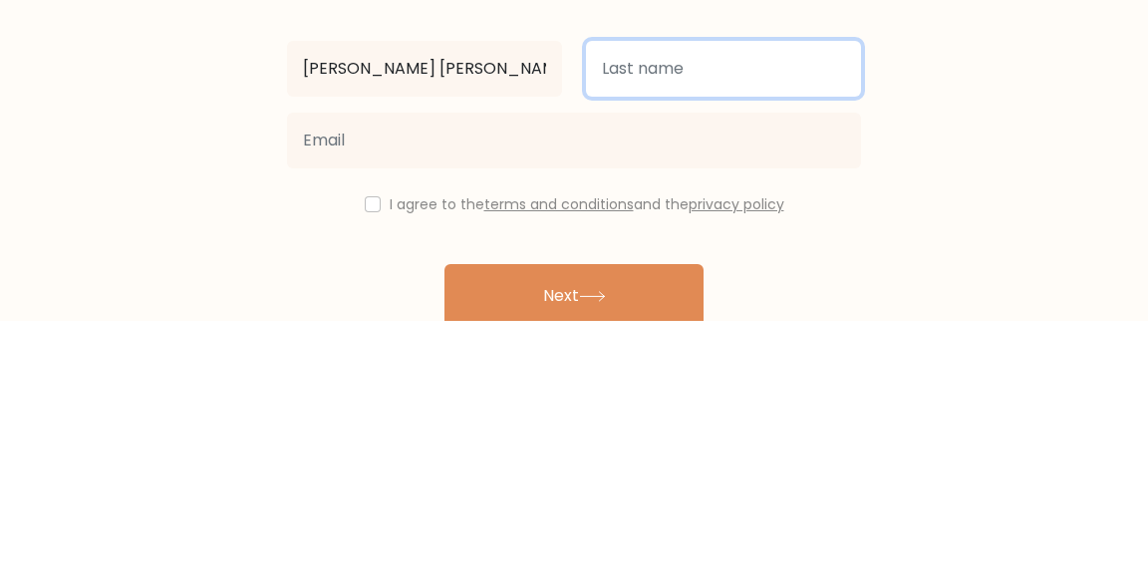
click at [807, 353] on input "text" at bounding box center [723, 330] width 275 height 56
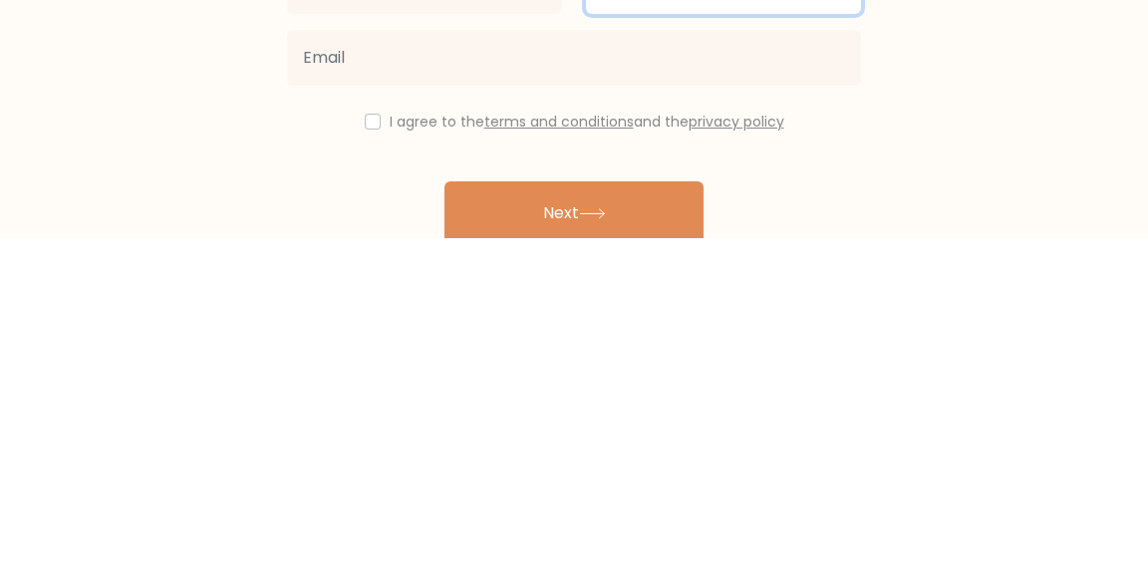
type input "Durante"
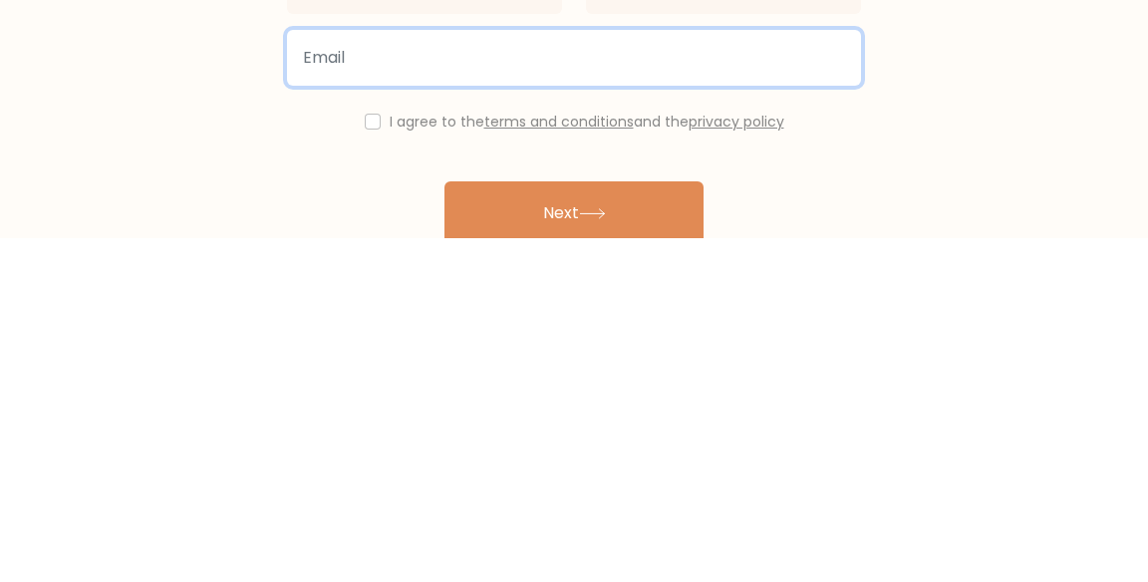
click at [750, 411] on input "email" at bounding box center [574, 402] width 574 height 56
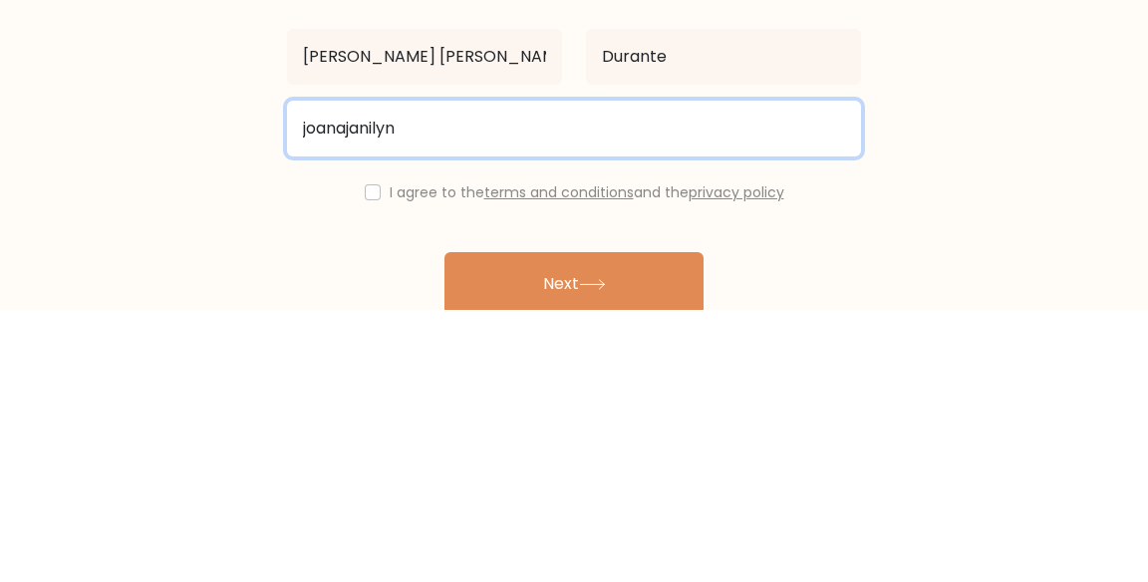
type input "joanajanilyn"
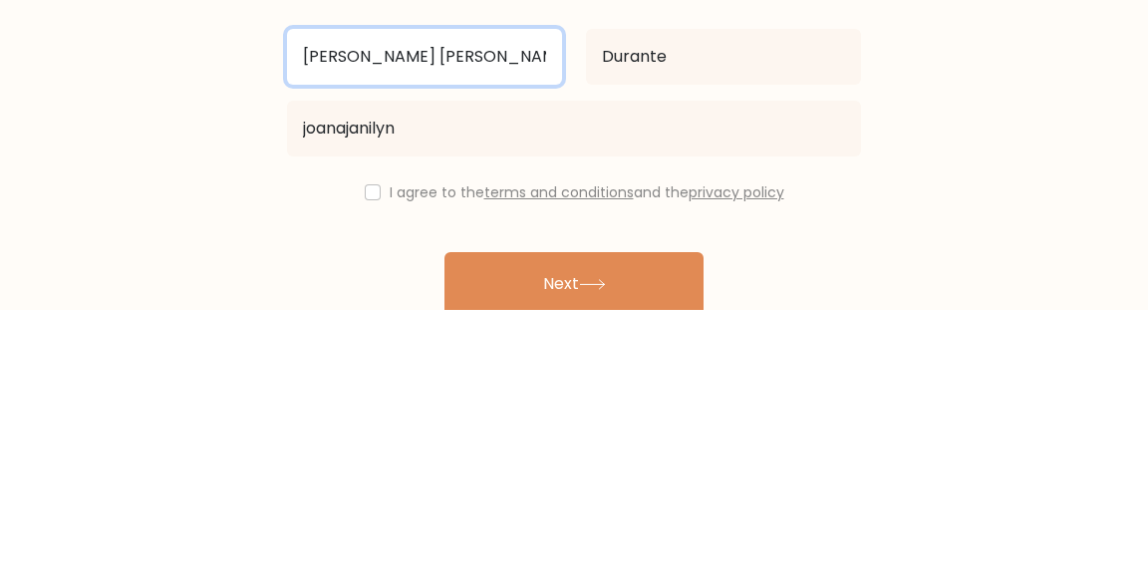
click at [402, 333] on input "[PERSON_NAME] [PERSON_NAME]" at bounding box center [424, 330] width 275 height 56
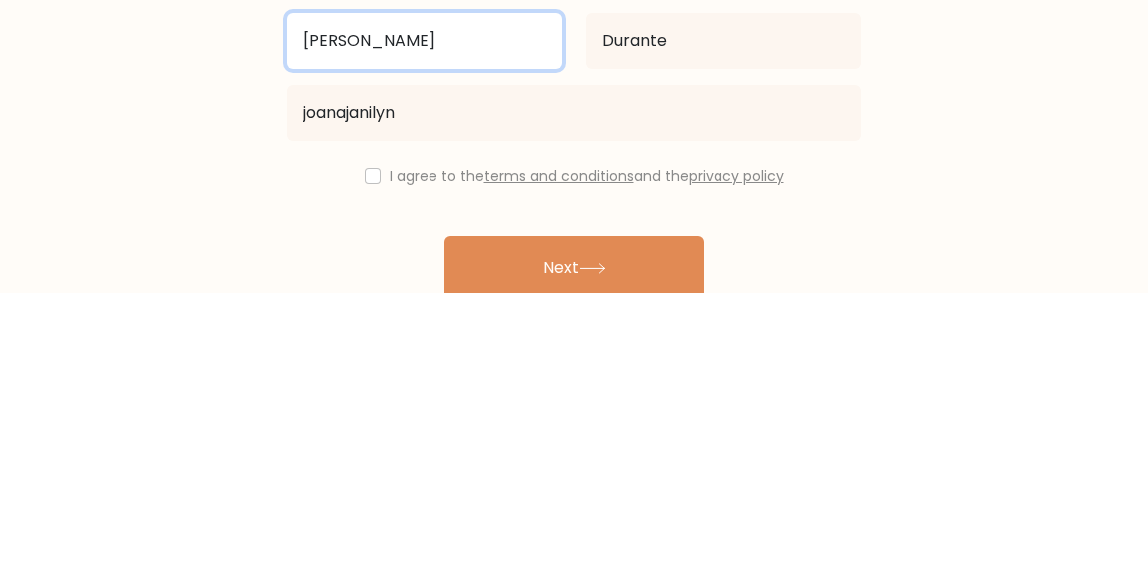
type input "[PERSON_NAME] [PERSON_NAME]"
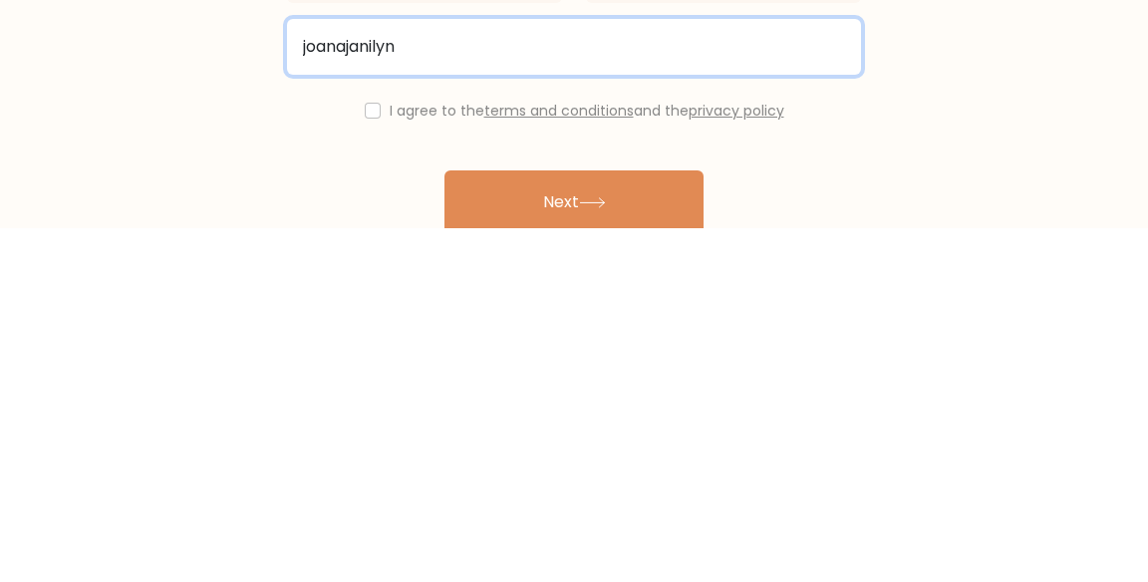
click at [645, 408] on input "joanajanilyn" at bounding box center [574, 402] width 574 height 56
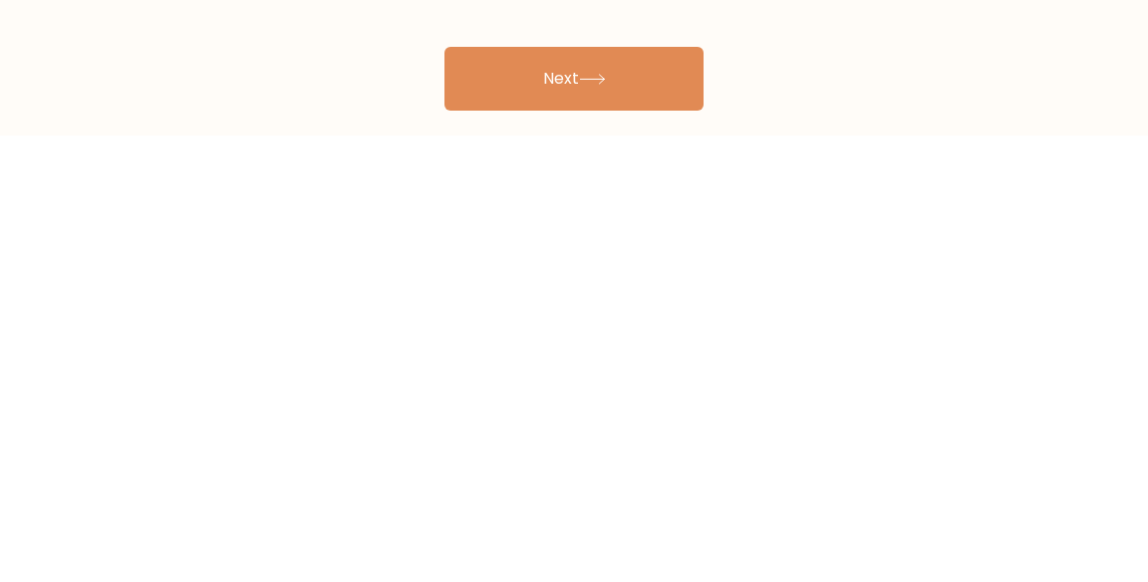
scroll to position [58, 0]
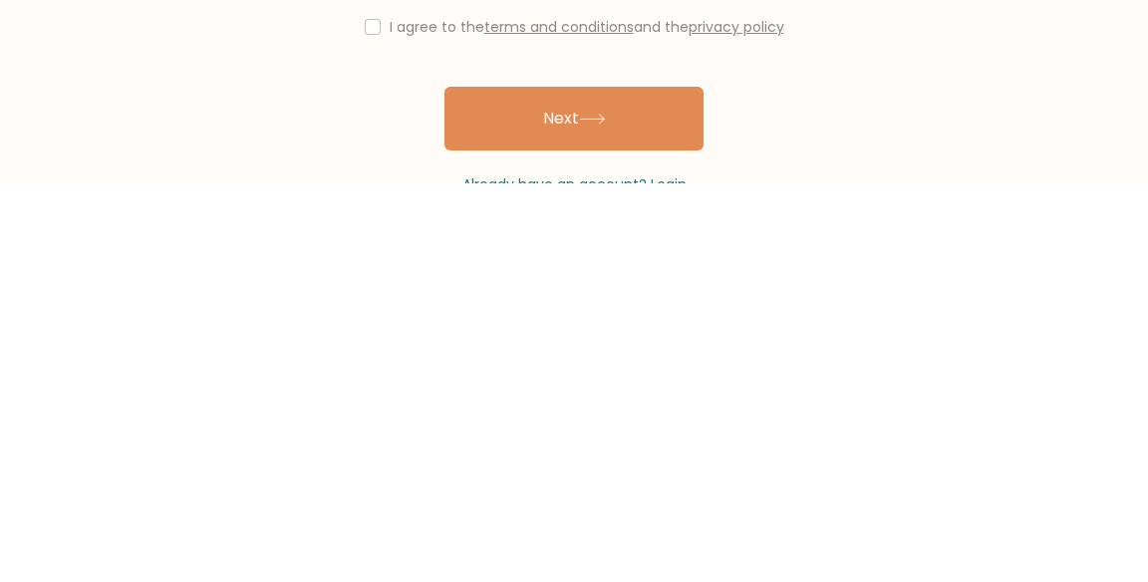
type input "joanajanilyndurante@gmail.com"
click at [375, 419] on div "I agree to the terms and conditions and the privacy policy" at bounding box center [574, 426] width 598 height 24
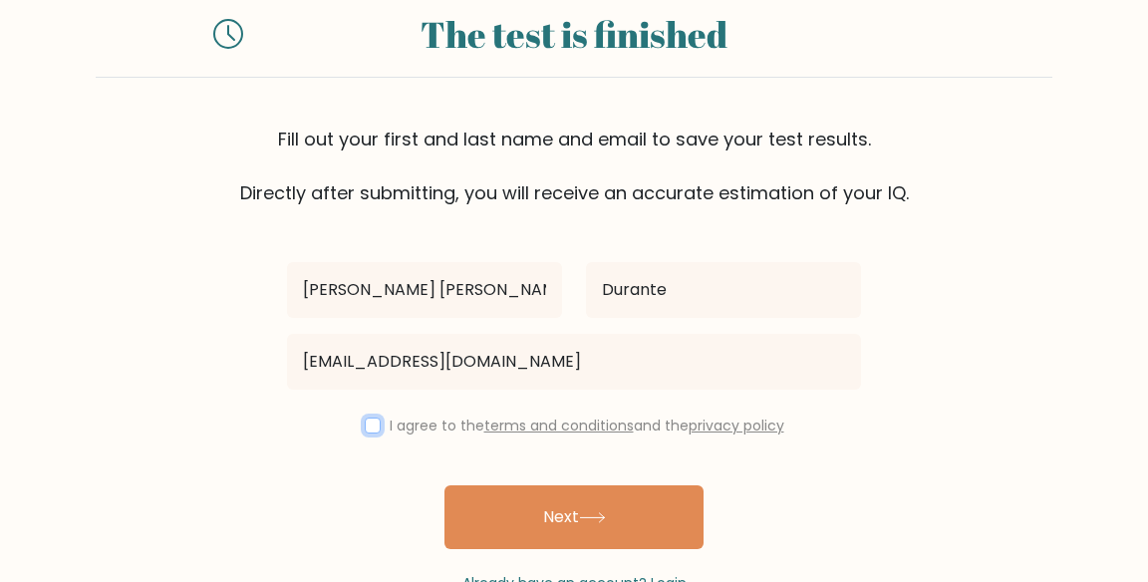
click at [365, 425] on input "checkbox" at bounding box center [373, 426] width 16 height 16
checkbox input "true"
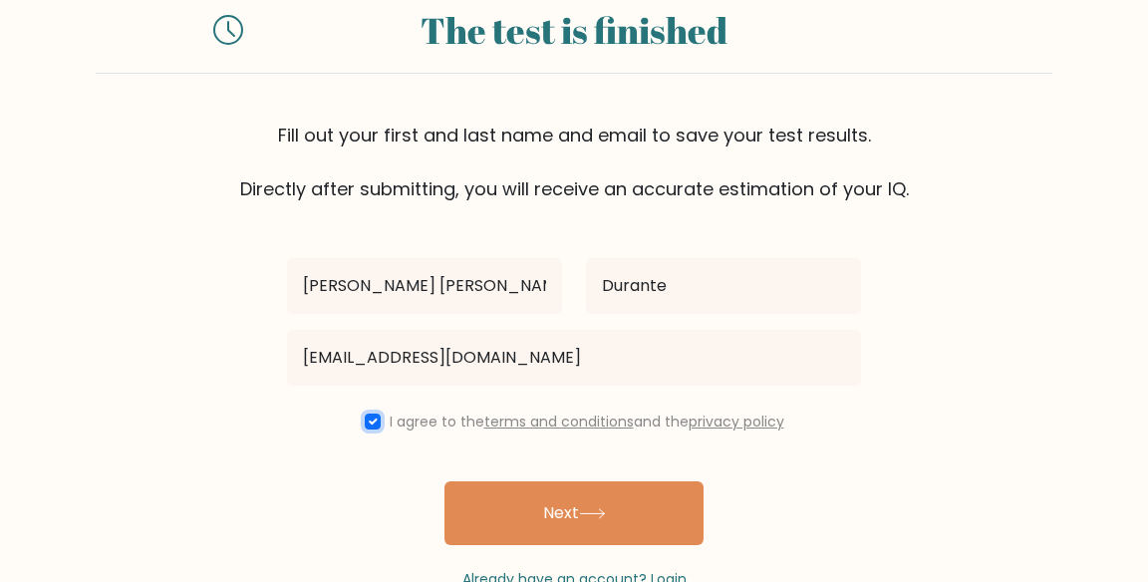
scroll to position [0, 0]
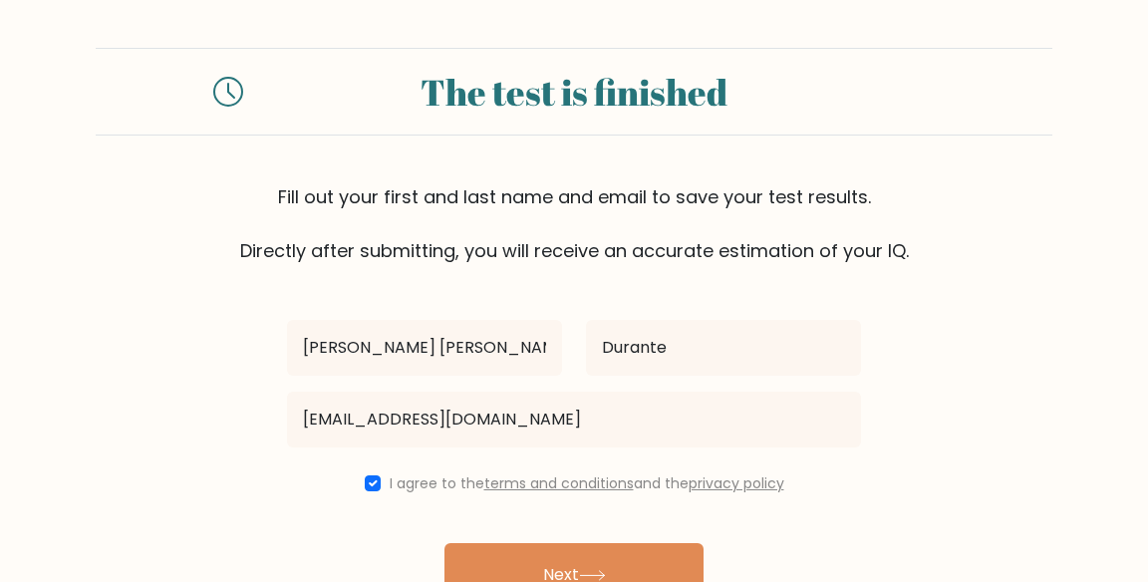
click at [660, 571] on button "Next" at bounding box center [574, 575] width 259 height 64
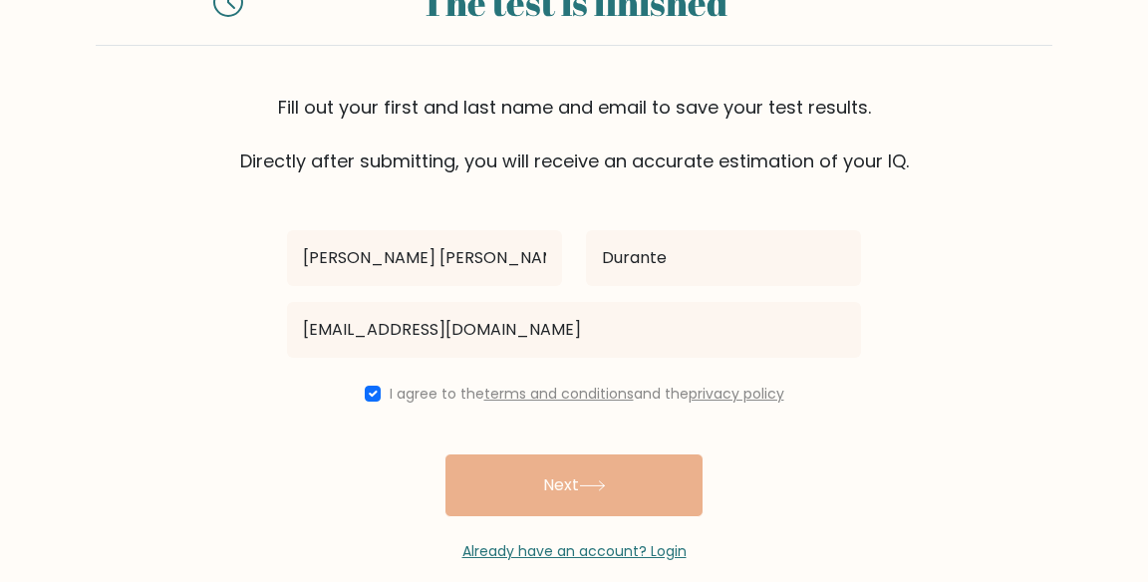
scroll to position [96, 0]
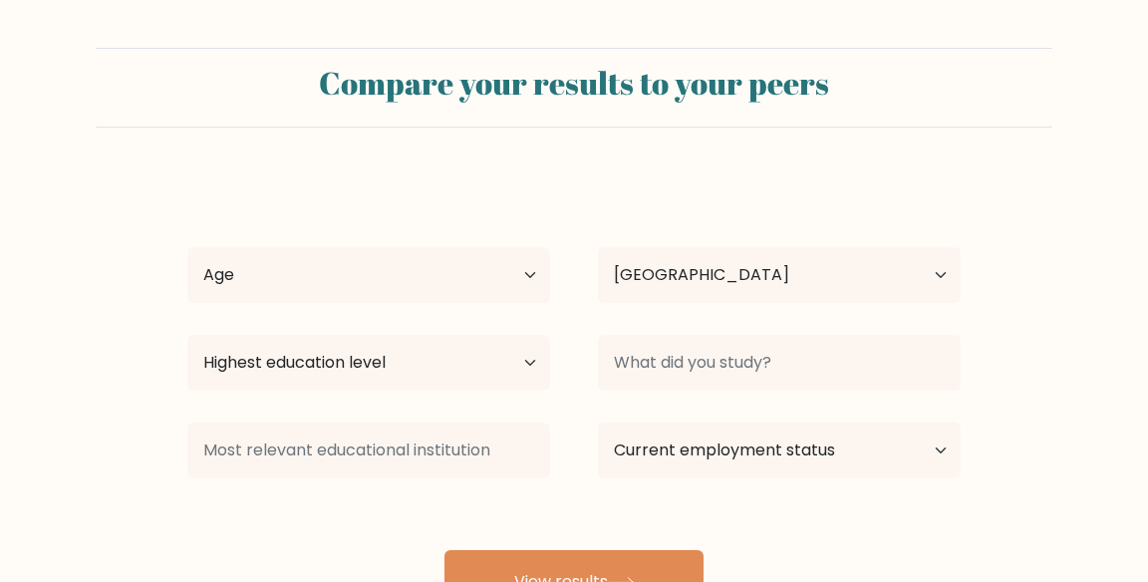
select select "PH"
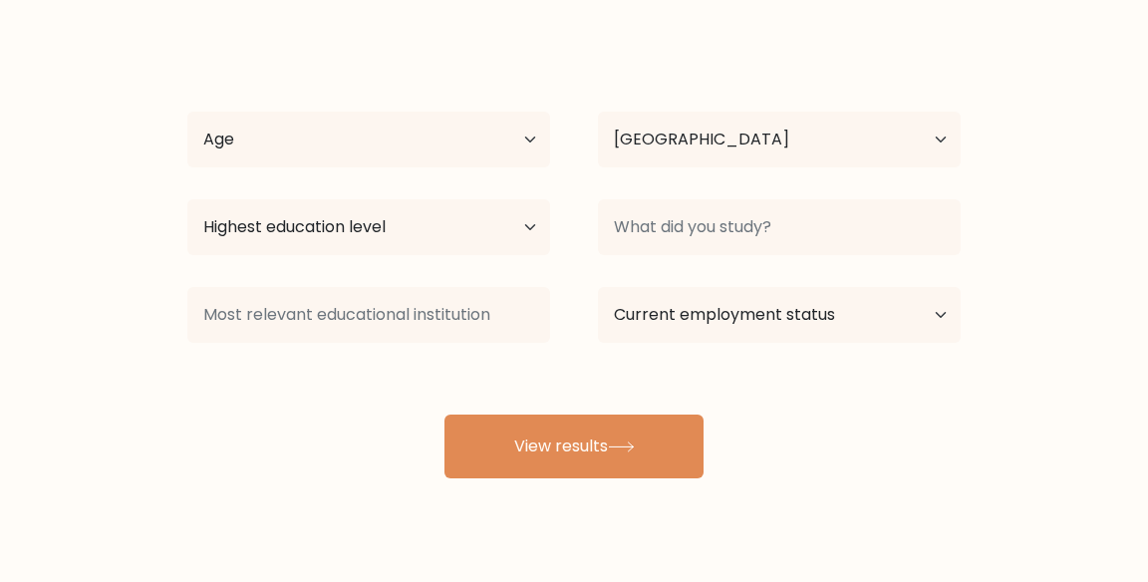
scroll to position [133, 0]
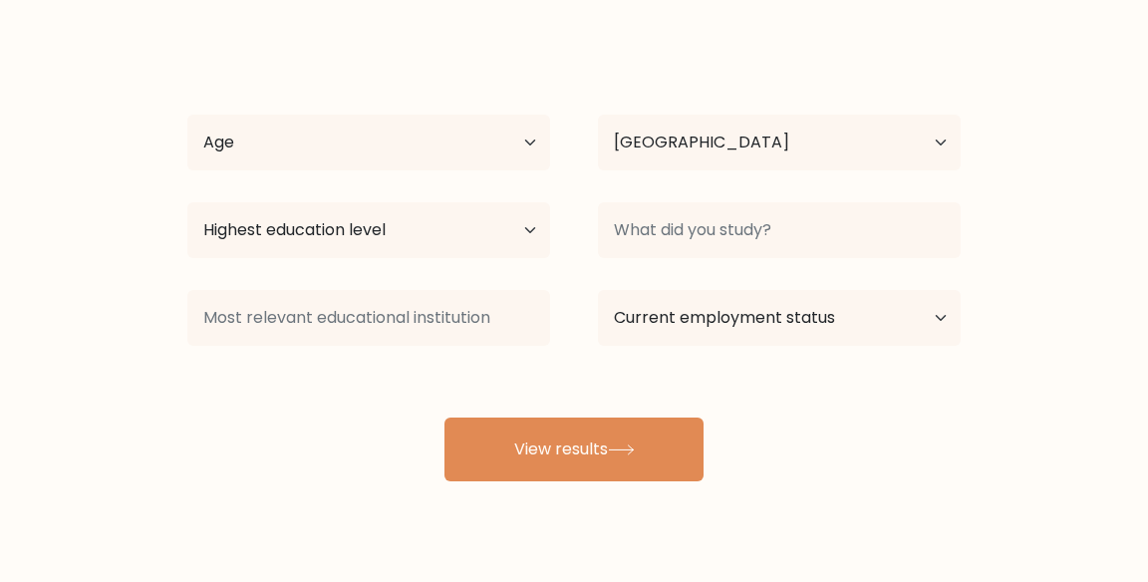
click at [641, 460] on button "View results" at bounding box center [574, 450] width 259 height 64
click at [425, 140] on select "Age Under [DEMOGRAPHIC_DATA] [DEMOGRAPHIC_DATA] [DEMOGRAPHIC_DATA] [DEMOGRAPHIC…" at bounding box center [368, 143] width 363 height 56
select select "25_34"
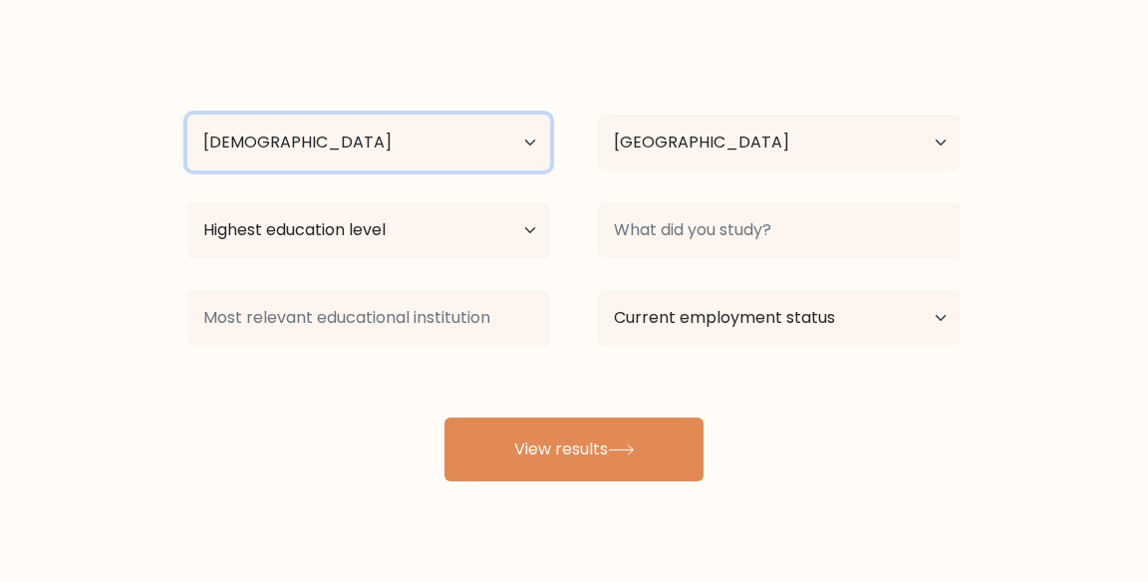
click at [187, 115] on select "Age Under [DEMOGRAPHIC_DATA] [DEMOGRAPHIC_DATA] [DEMOGRAPHIC_DATA] [DEMOGRAPHIC…" at bounding box center [368, 143] width 363 height 56
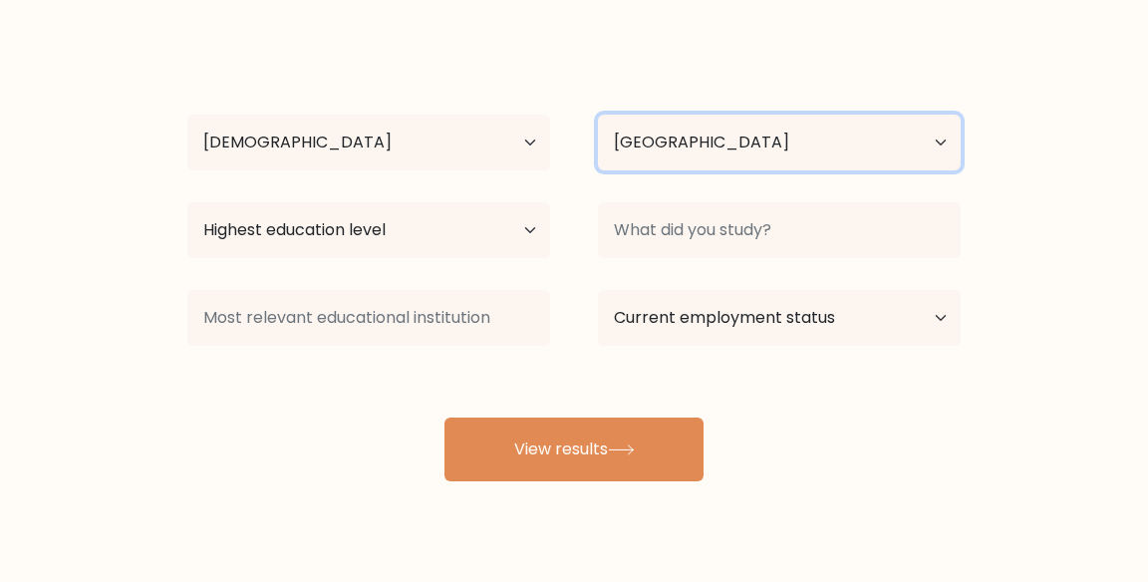
click at [754, 158] on select "Country Afghanistan Albania Algeria American Samoa Andorra Angola Anguilla Anta…" at bounding box center [779, 143] width 363 height 56
click at [1079, 149] on form "Compare your results to your peers Joana Janilyn Durante Age Under 18 years old…" at bounding box center [574, 198] width 1148 height 566
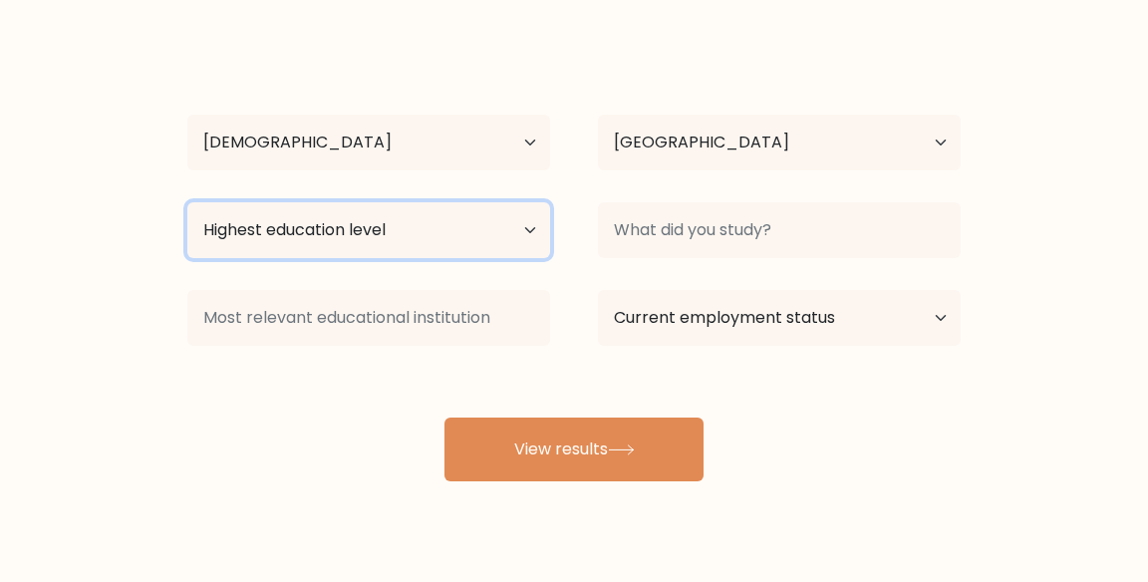
click at [512, 227] on select "Highest education level No schooling Primary Lower Secondary Upper Secondary Oc…" at bounding box center [368, 230] width 363 height 56
select select "bachelors_degree"
click at [187, 202] on select "Highest education level No schooling Primary Lower Secondary Upper Secondary Oc…" at bounding box center [368, 230] width 363 height 56
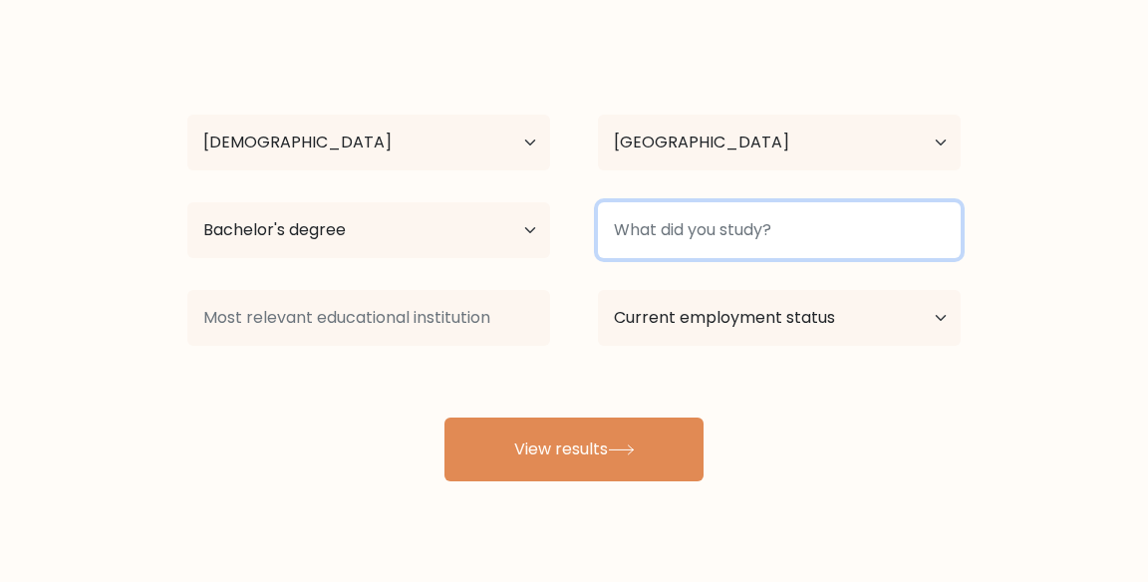
click at [817, 237] on input at bounding box center [779, 230] width 363 height 56
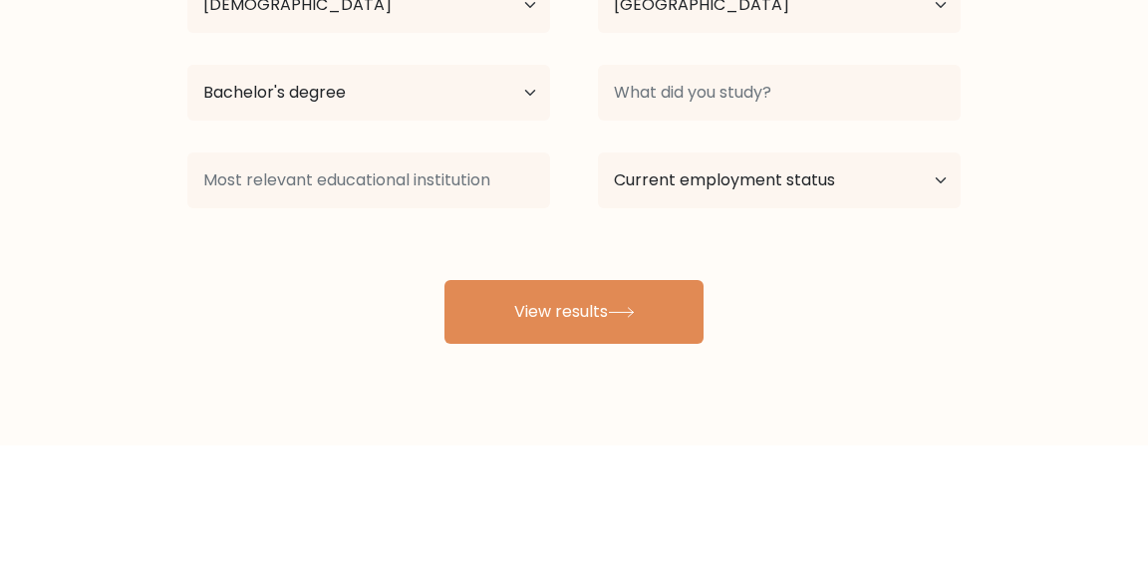
click at [1038, 229] on form "Compare your results to your peers Joana Janilyn Durante Age Under 18 years old…" at bounding box center [574, 198] width 1148 height 566
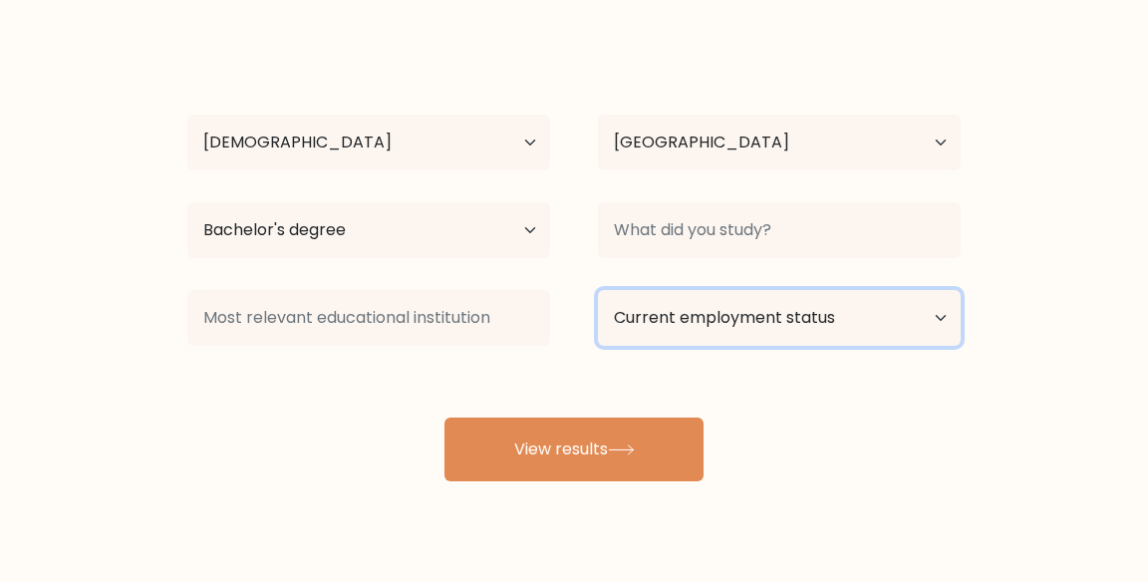
click at [669, 329] on select "Current employment status Employed Student Retired Other / prefer not to answer" at bounding box center [779, 318] width 363 height 56
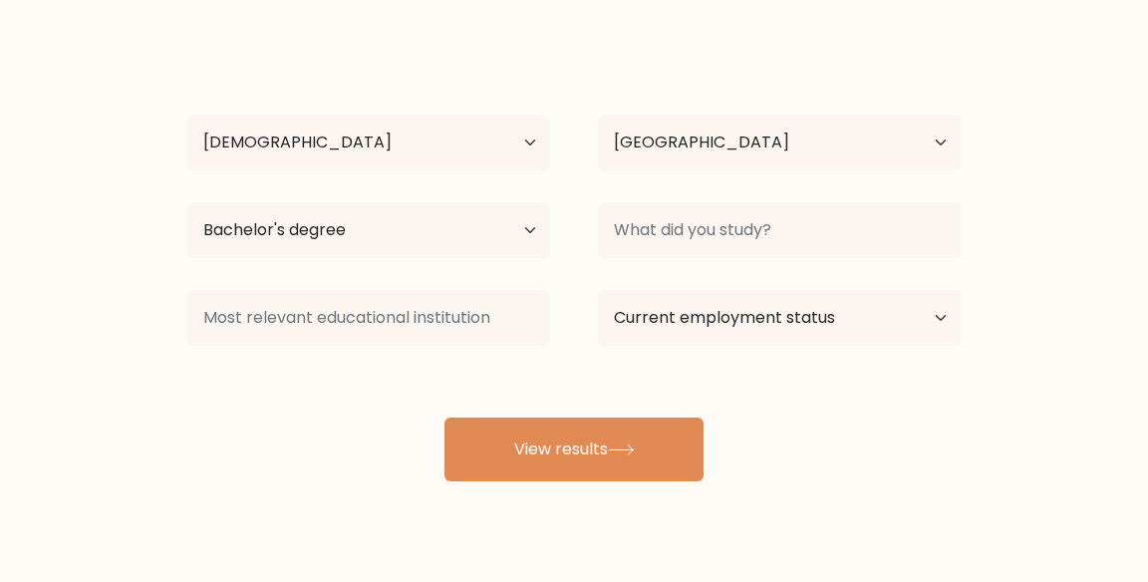
click at [1032, 235] on form "Compare your results to your peers Joana Janilyn Durante Age Under 18 years old…" at bounding box center [574, 198] width 1148 height 566
click at [626, 451] on icon at bounding box center [621, 450] width 27 height 11
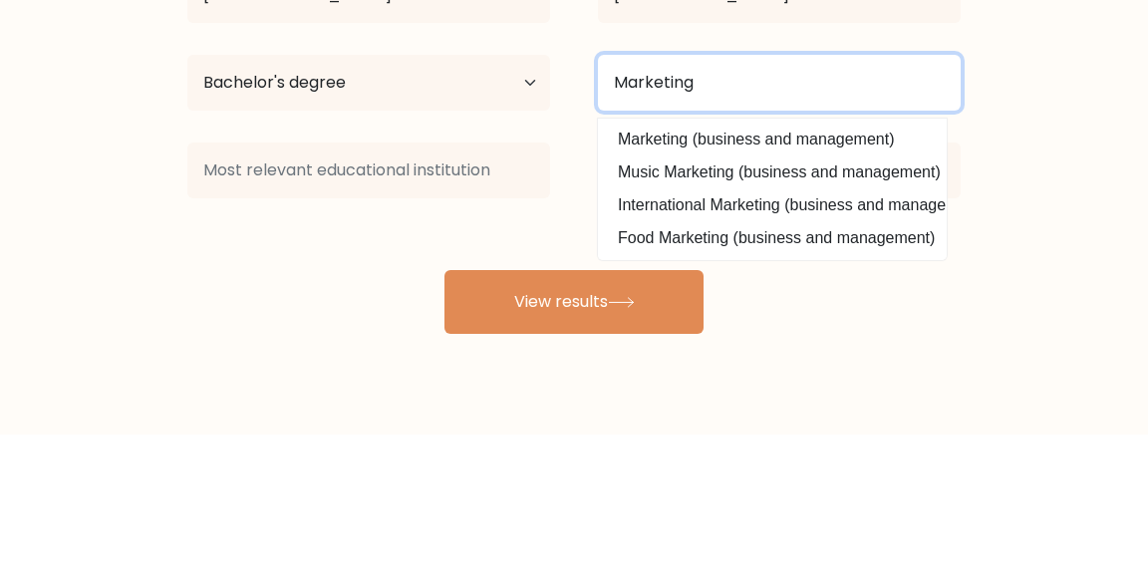
type input "Marketing"
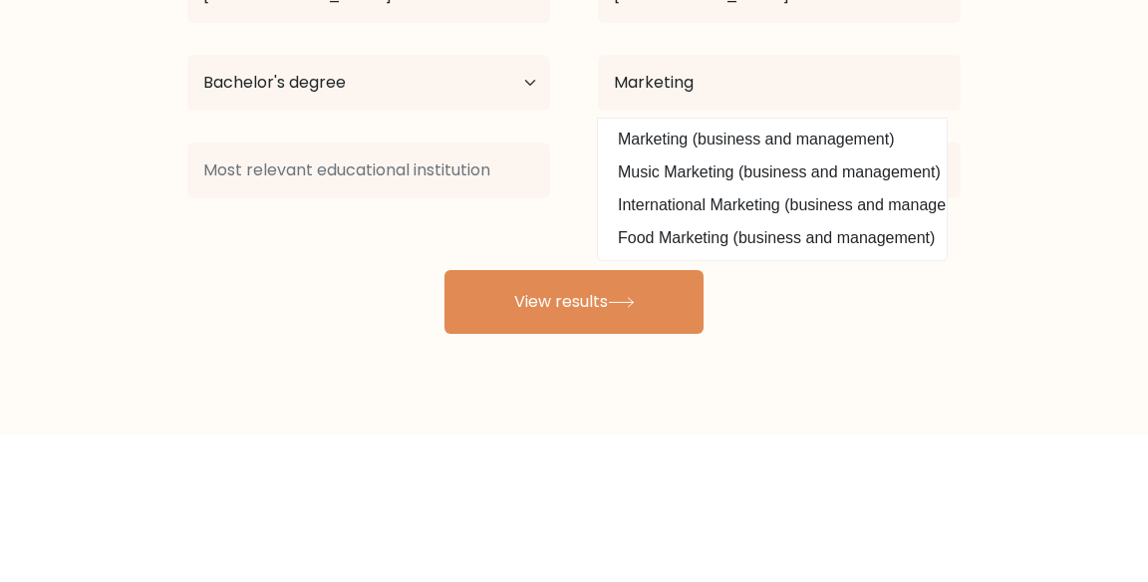
click at [1016, 240] on form "Compare your results to your peers Joana Janilyn Durante Age Under 18 years old…" at bounding box center [574, 198] width 1148 height 566
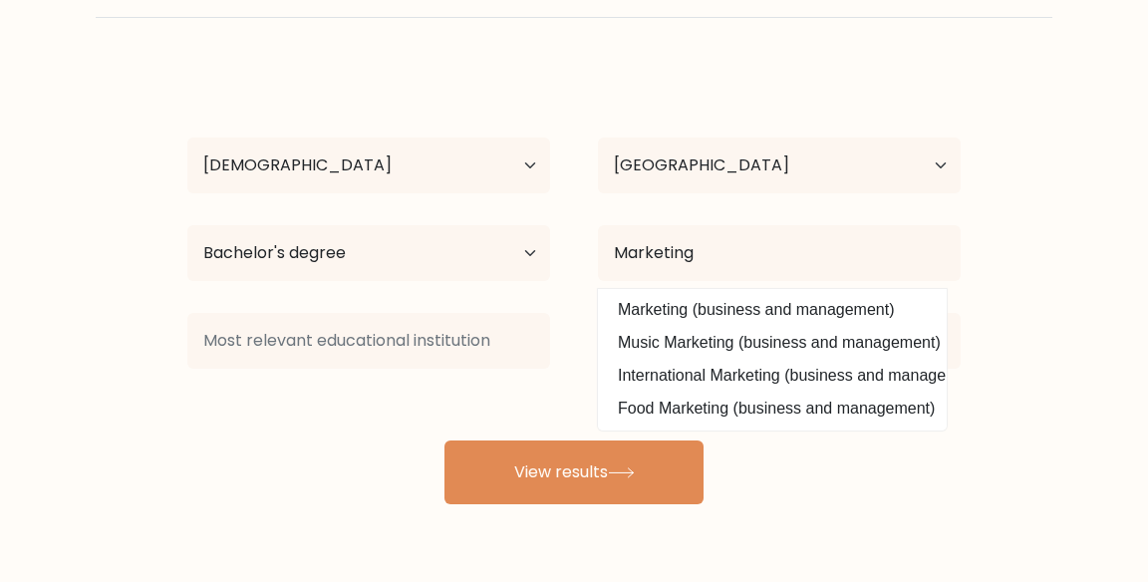
scroll to position [72, 0]
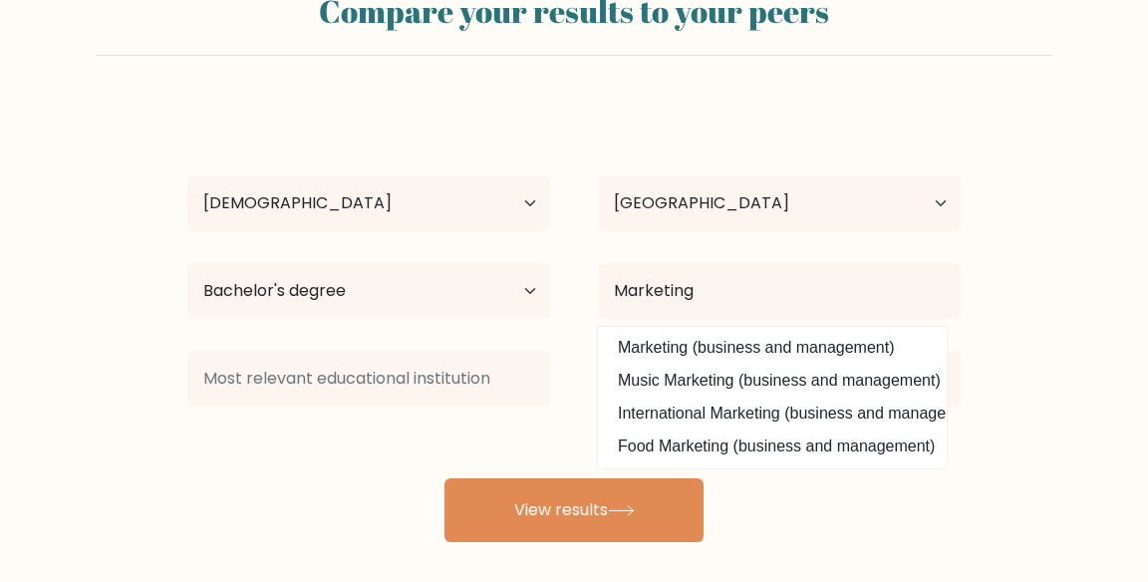
click at [872, 351] on option "Marketing (business and management)" at bounding box center [772, 348] width 339 height 32
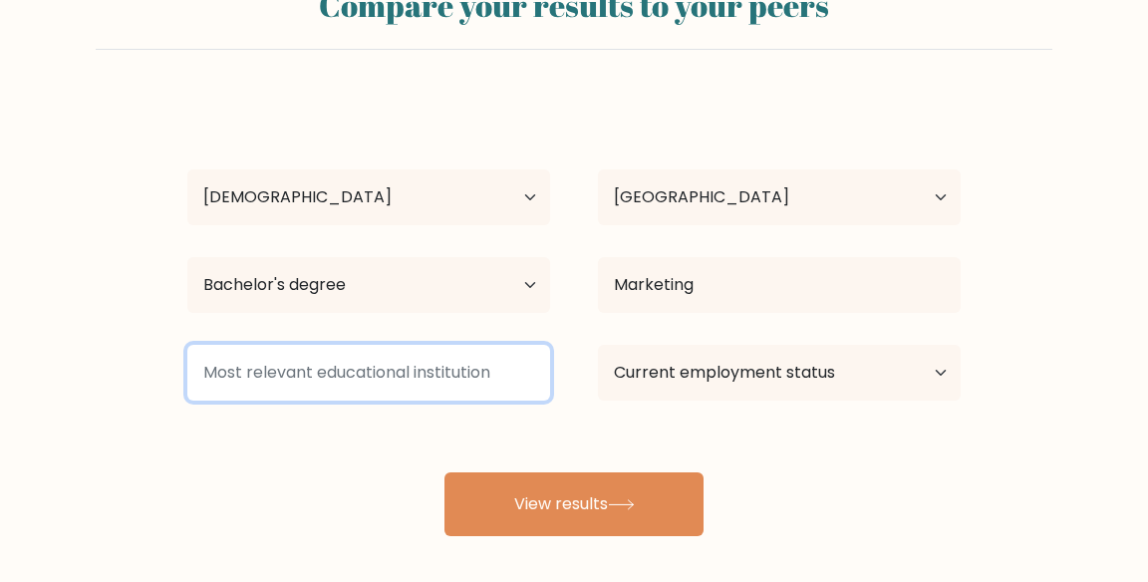
click at [253, 370] on input at bounding box center [368, 373] width 363 height 56
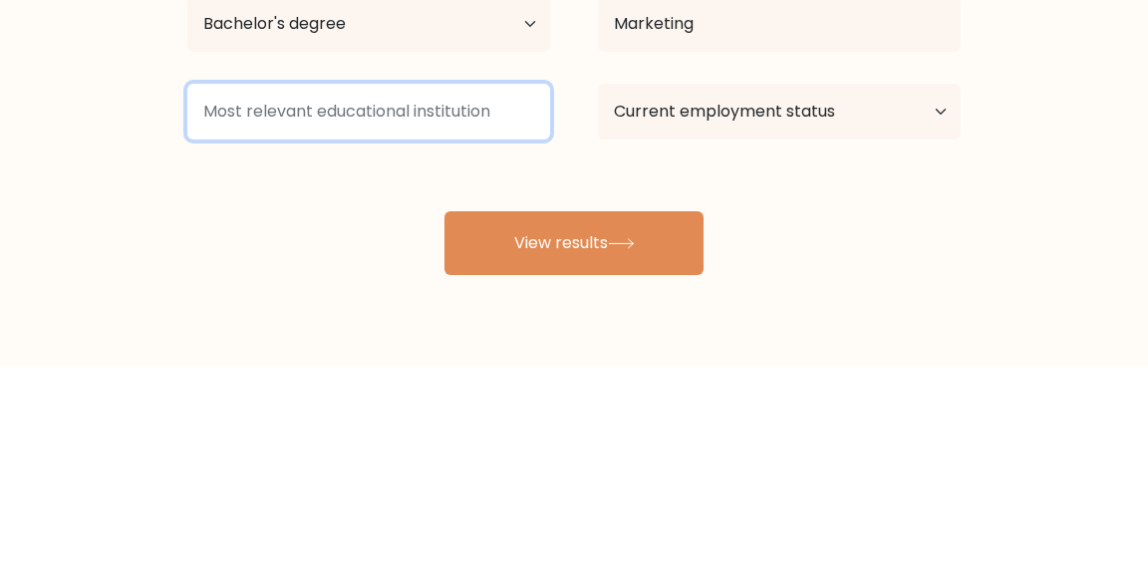
scroll to position [124, 0]
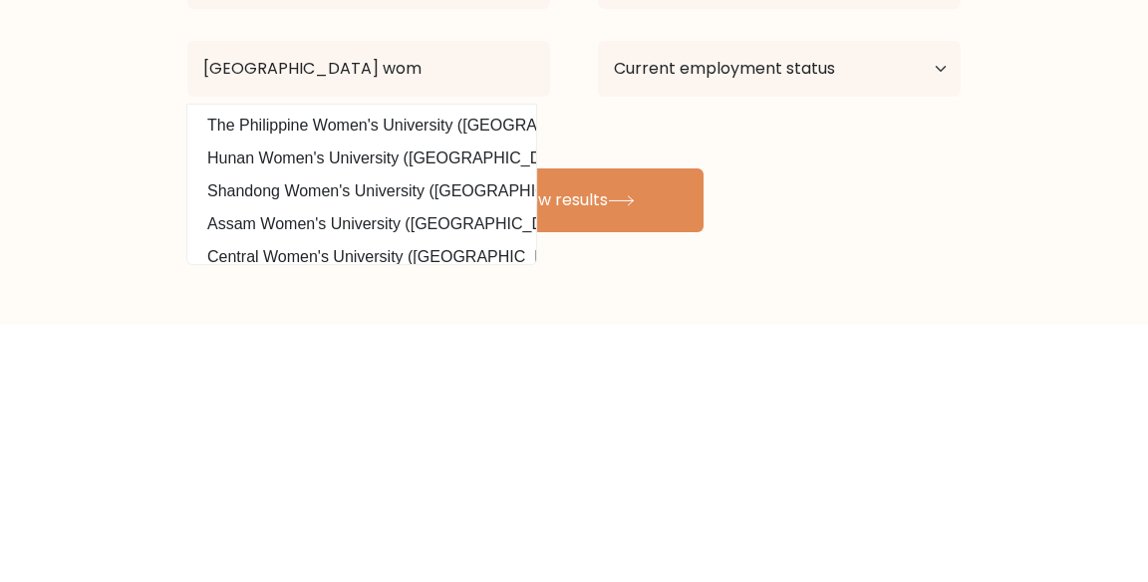
click at [477, 377] on option "The Philippine Women's University (Philippines)" at bounding box center [361, 384] width 339 height 32
type input "The Philippine Women's University"
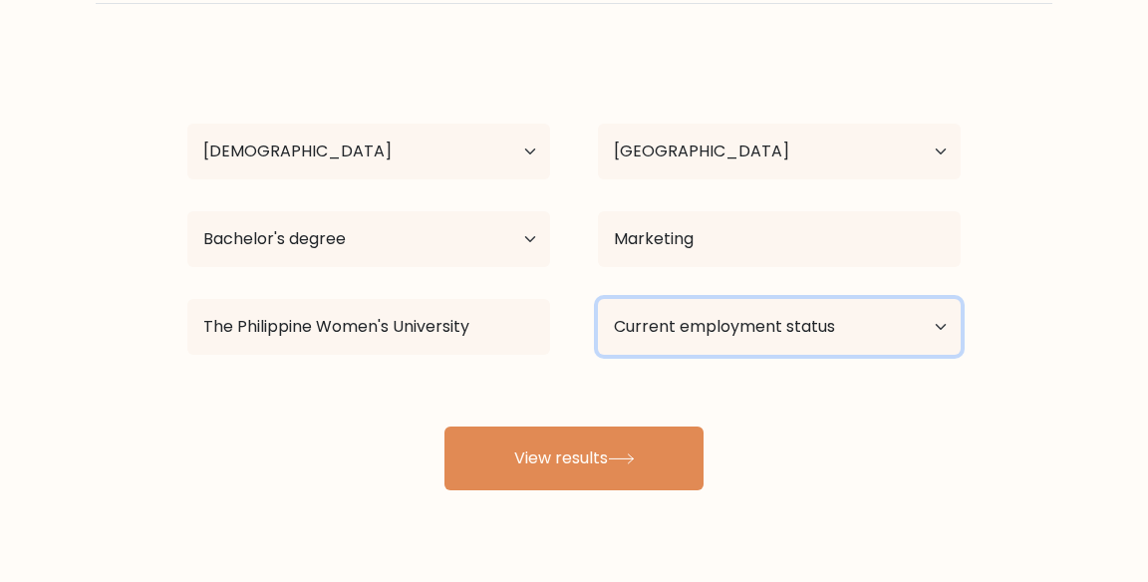
click at [901, 344] on select "Current employment status Employed Student Retired Other / prefer not to answer" at bounding box center [779, 327] width 363 height 56
select select "other"
click at [598, 299] on select "Current employment status Employed Student Retired Other / prefer not to answer" at bounding box center [779, 327] width 363 height 56
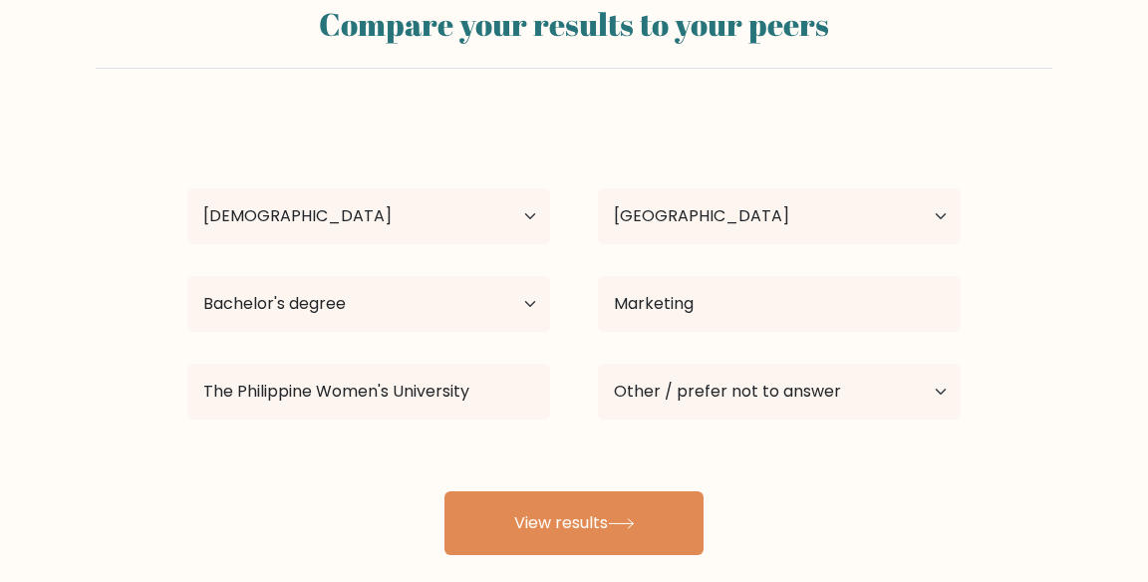
click at [656, 535] on button "View results" at bounding box center [574, 523] width 259 height 64
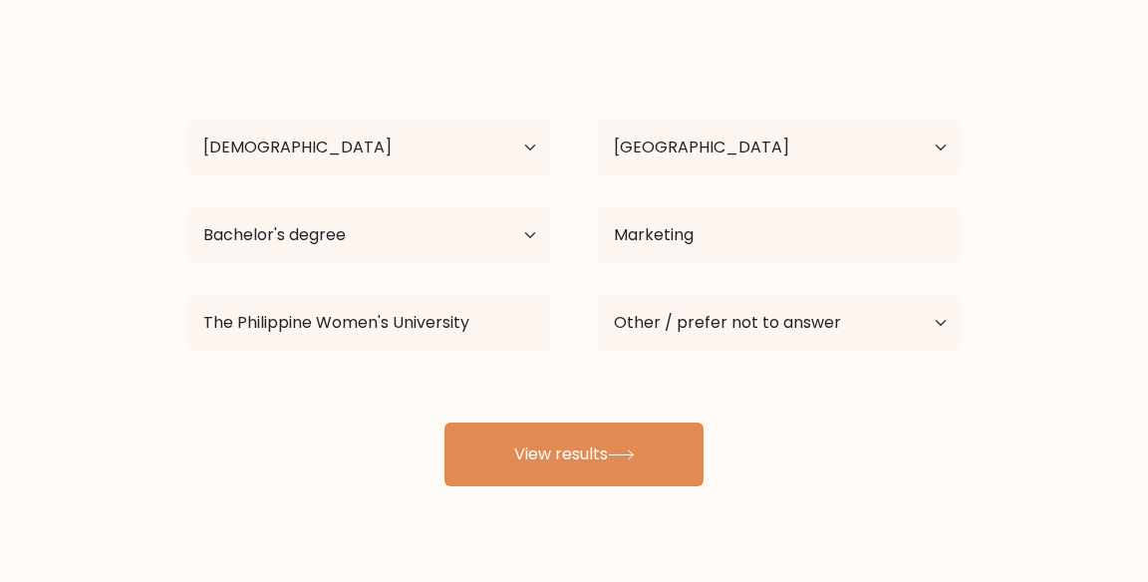
scroll to position [151, 0]
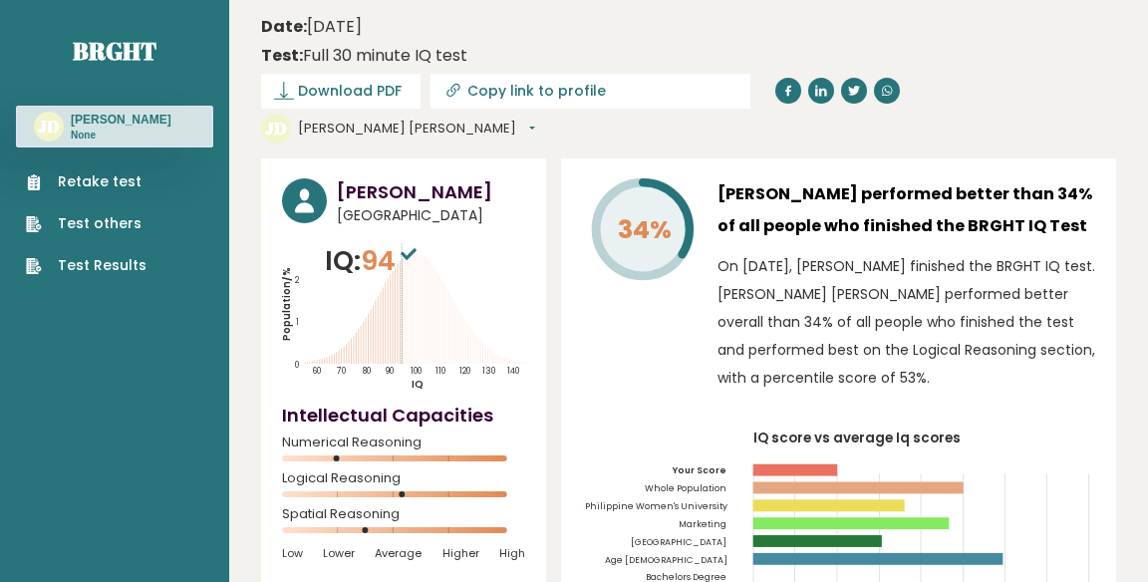
click at [330, 96] on span "Download PDF" at bounding box center [350, 91] width 104 height 21
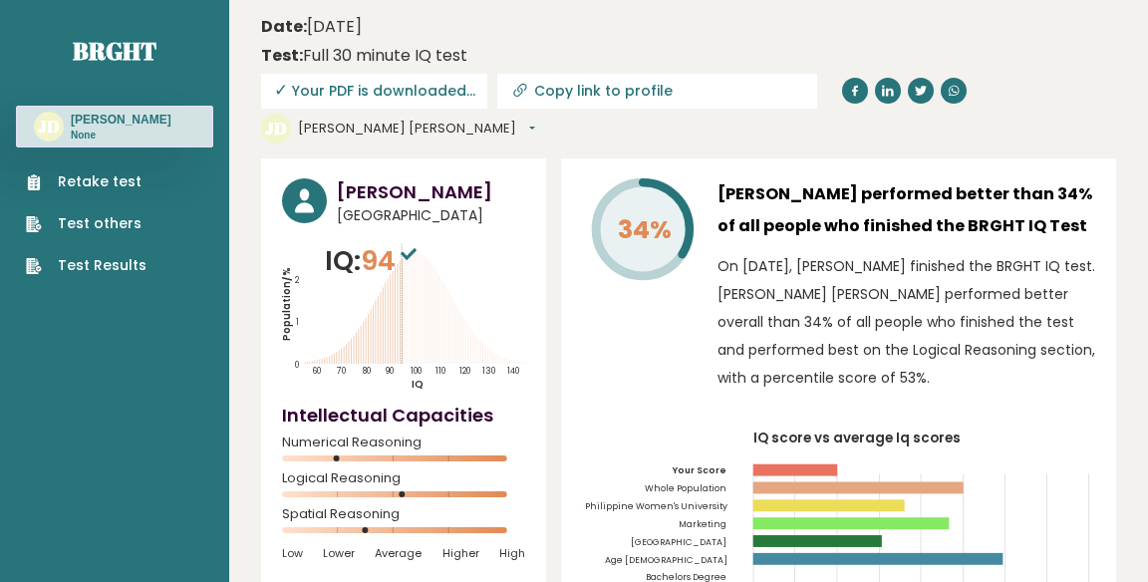
click at [942, 379] on p "On [DATE], [PERSON_NAME] finished the BRGHT IQ test. [PERSON_NAME] [PERSON_NAME…" at bounding box center [907, 322] width 378 height 140
click at [1001, 323] on p "On [DATE], [PERSON_NAME] finished the BRGHT IQ test. [PERSON_NAME] [PERSON_NAME…" at bounding box center [907, 322] width 378 height 140
